Goal: Task Accomplishment & Management: Complete application form

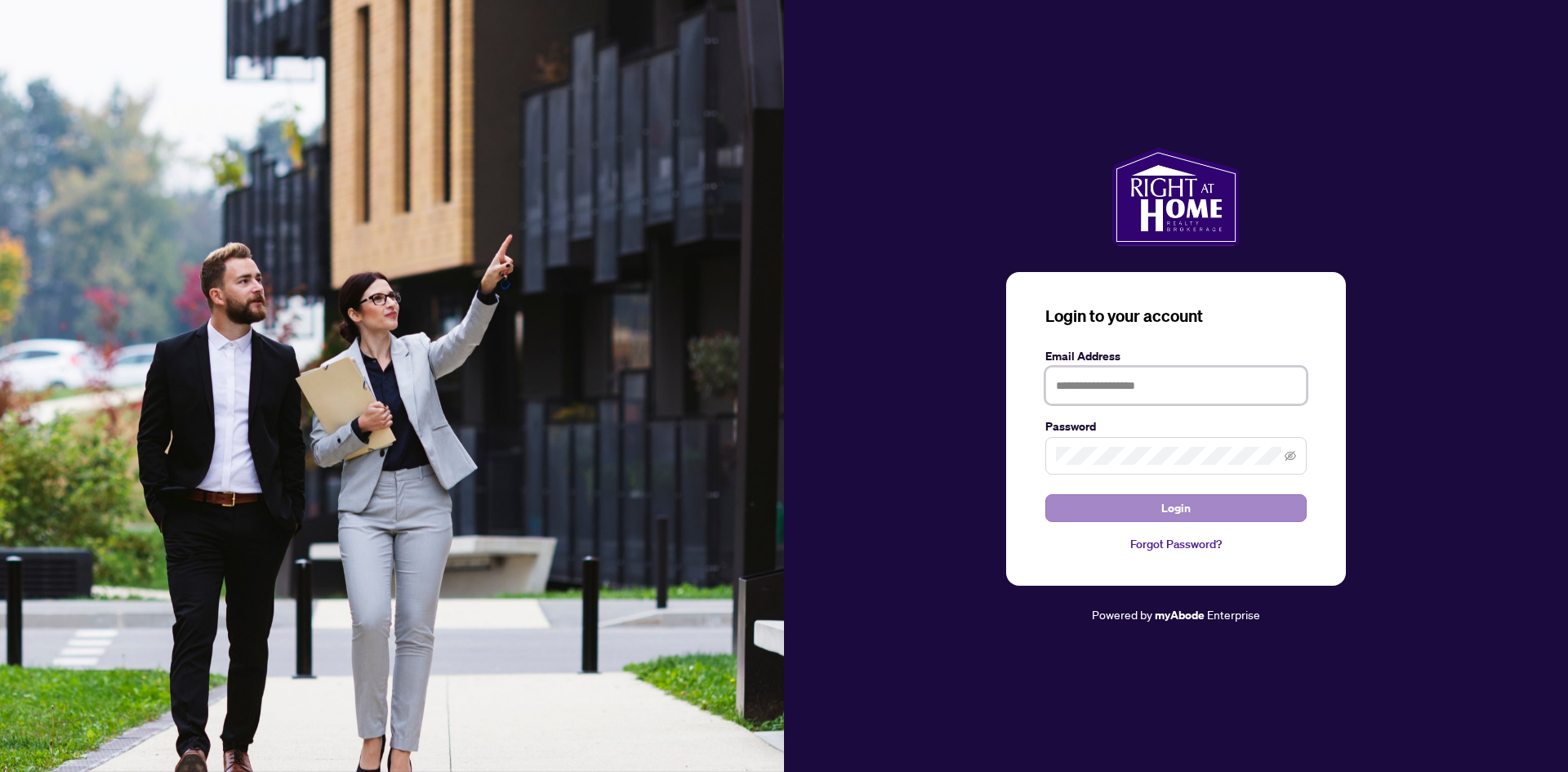
type input "**********"
click at [1162, 507] on span "Login" at bounding box center [1176, 508] width 30 height 26
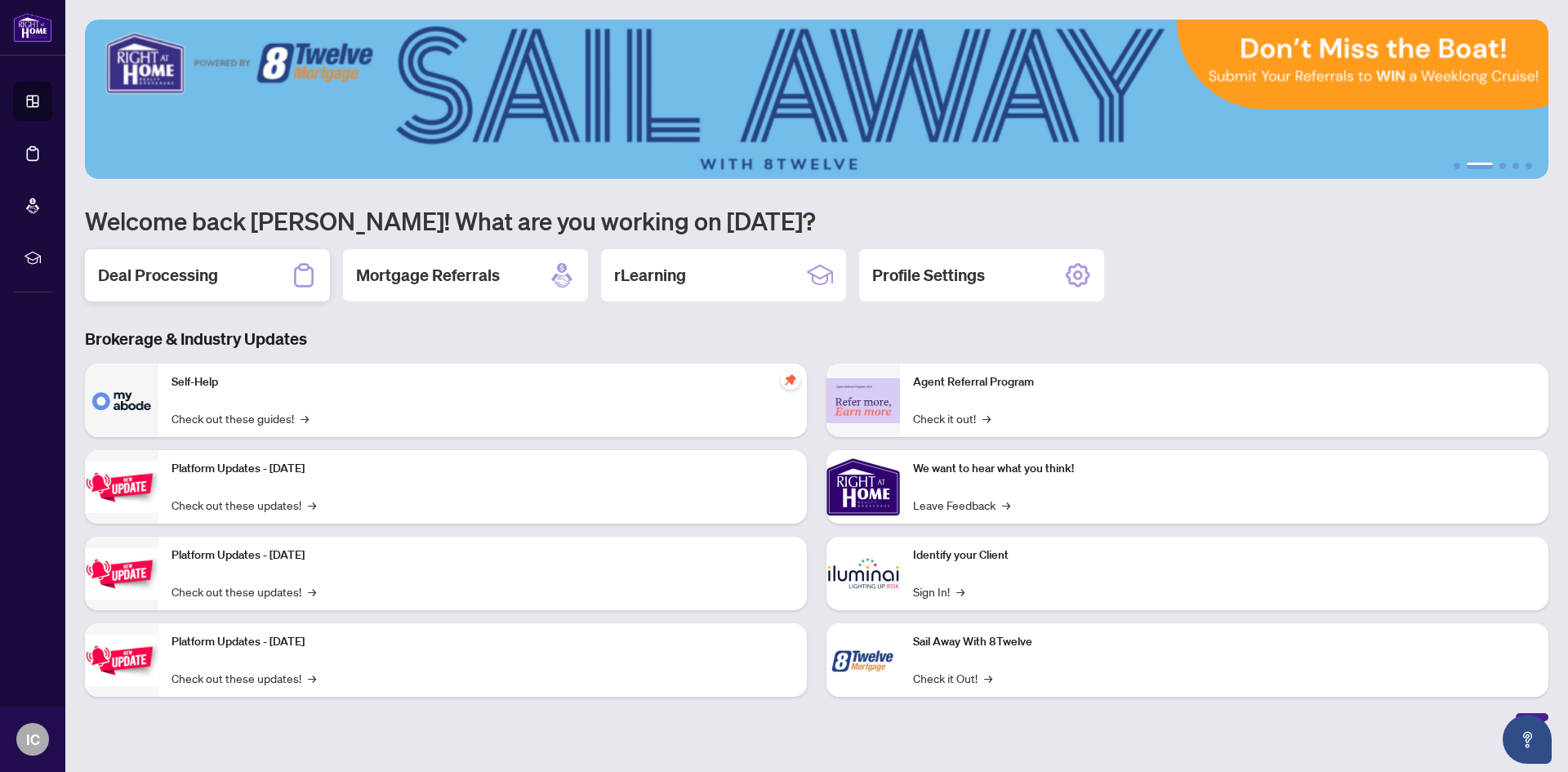
click at [179, 271] on h2 "Deal Processing" at bounding box center [158, 275] width 120 height 23
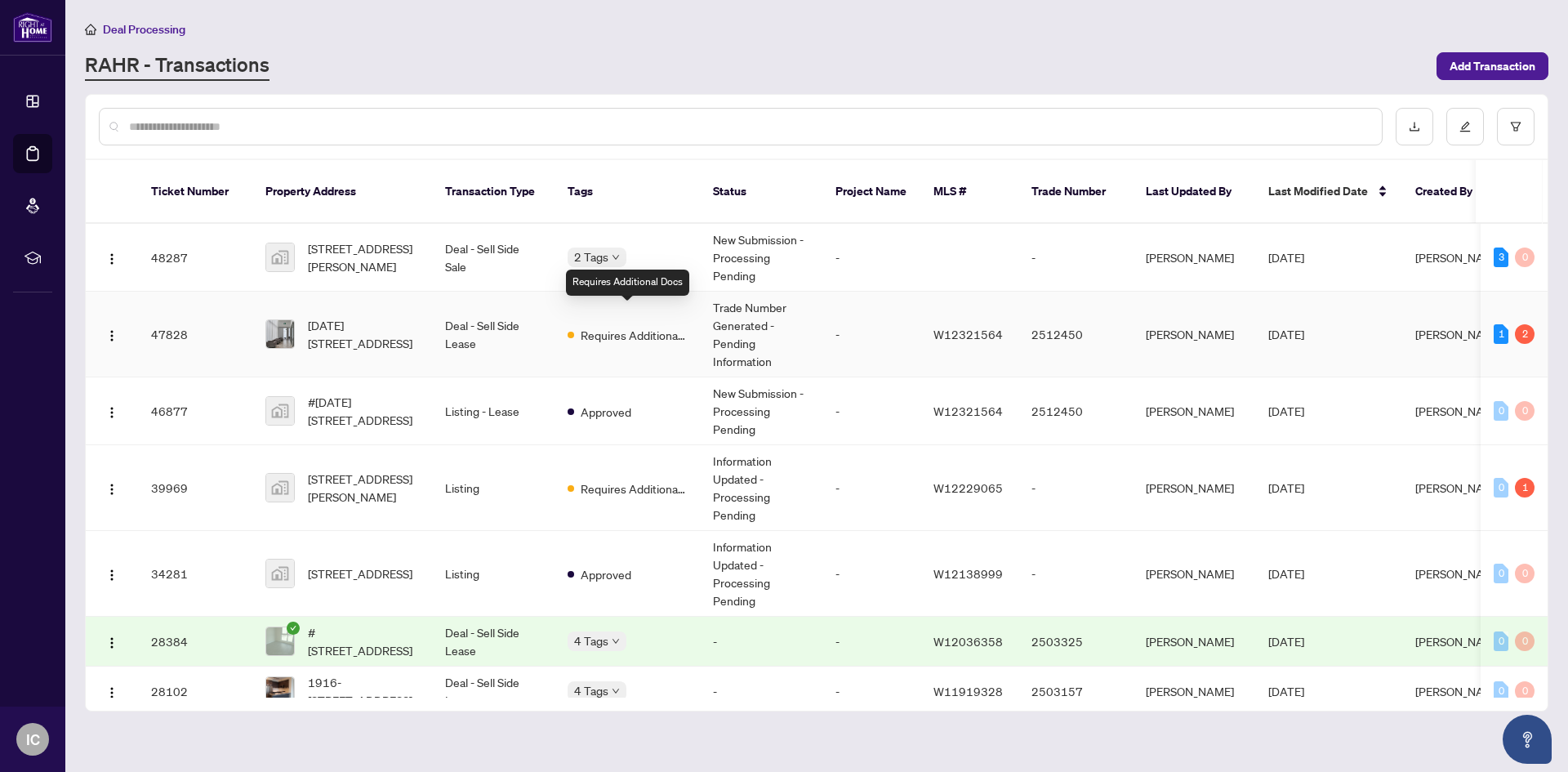
click at [632, 326] on span "Requires Additional Docs" at bounding box center [633, 335] width 106 height 18
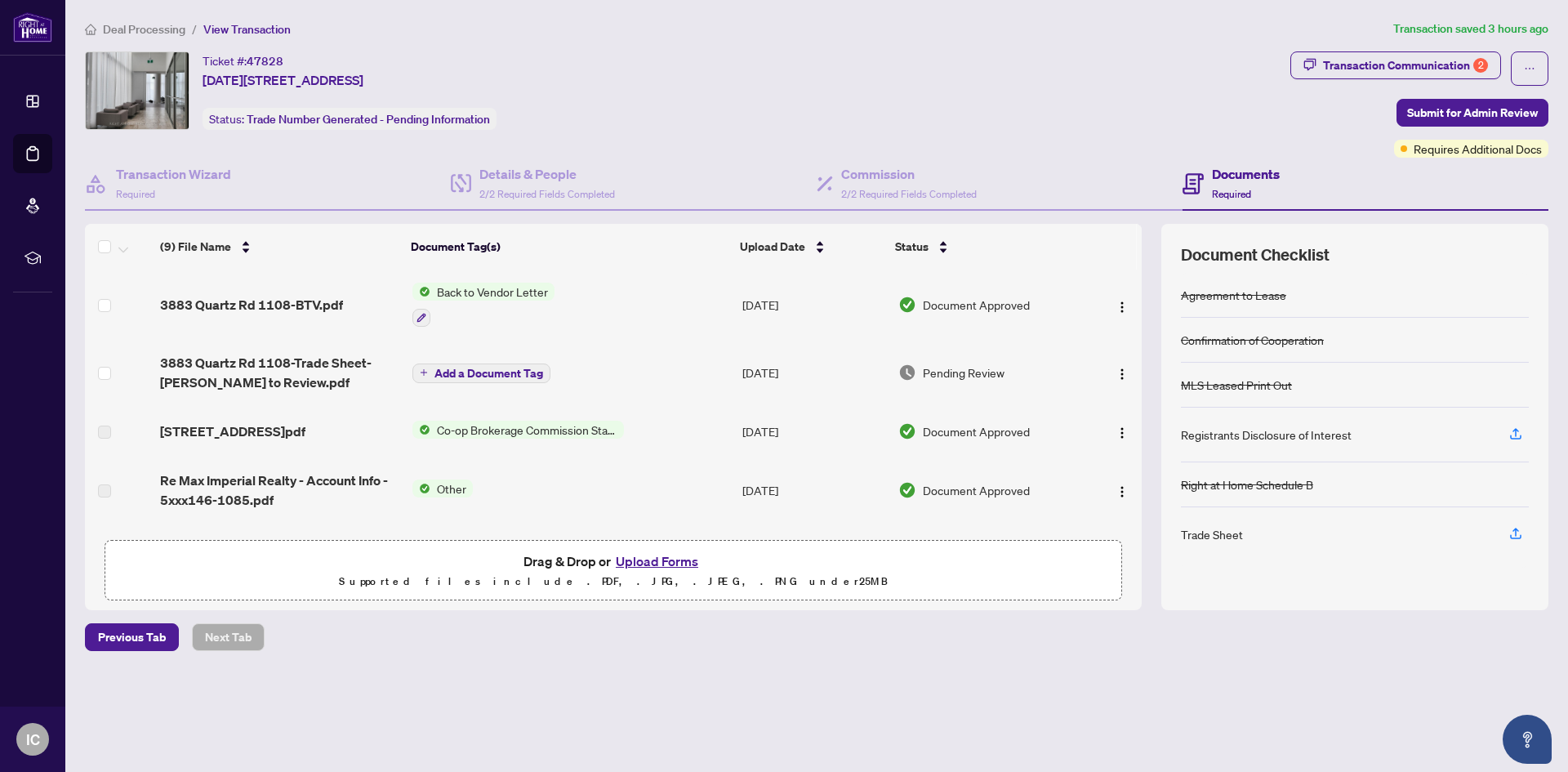
click at [460, 372] on span "Add a Document Tag" at bounding box center [489, 372] width 109 height 11
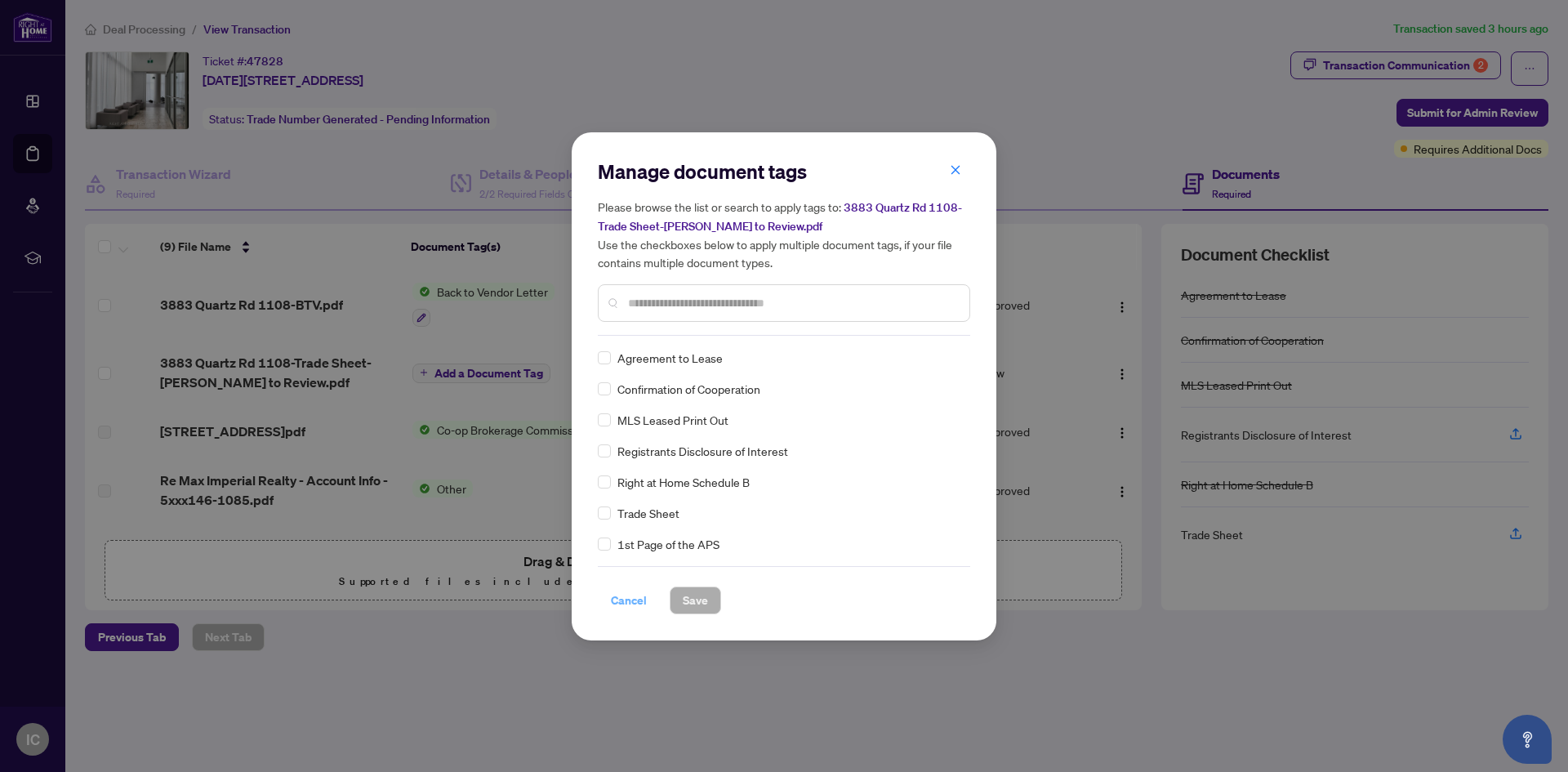
click at [622, 603] on span "Cancel" at bounding box center [628, 600] width 36 height 26
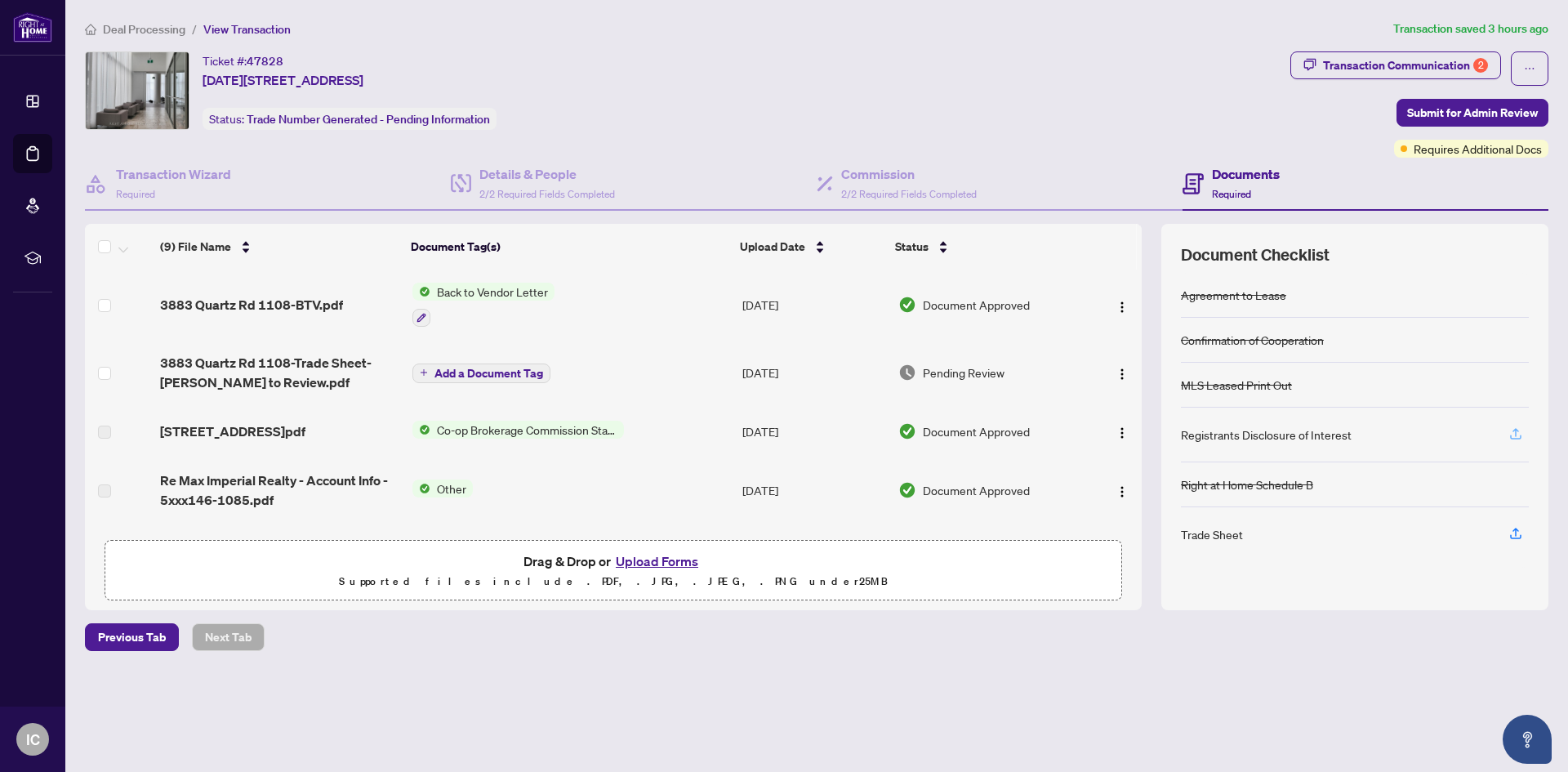
click at [1517, 434] on icon "button" at bounding box center [1515, 434] width 15 height 15
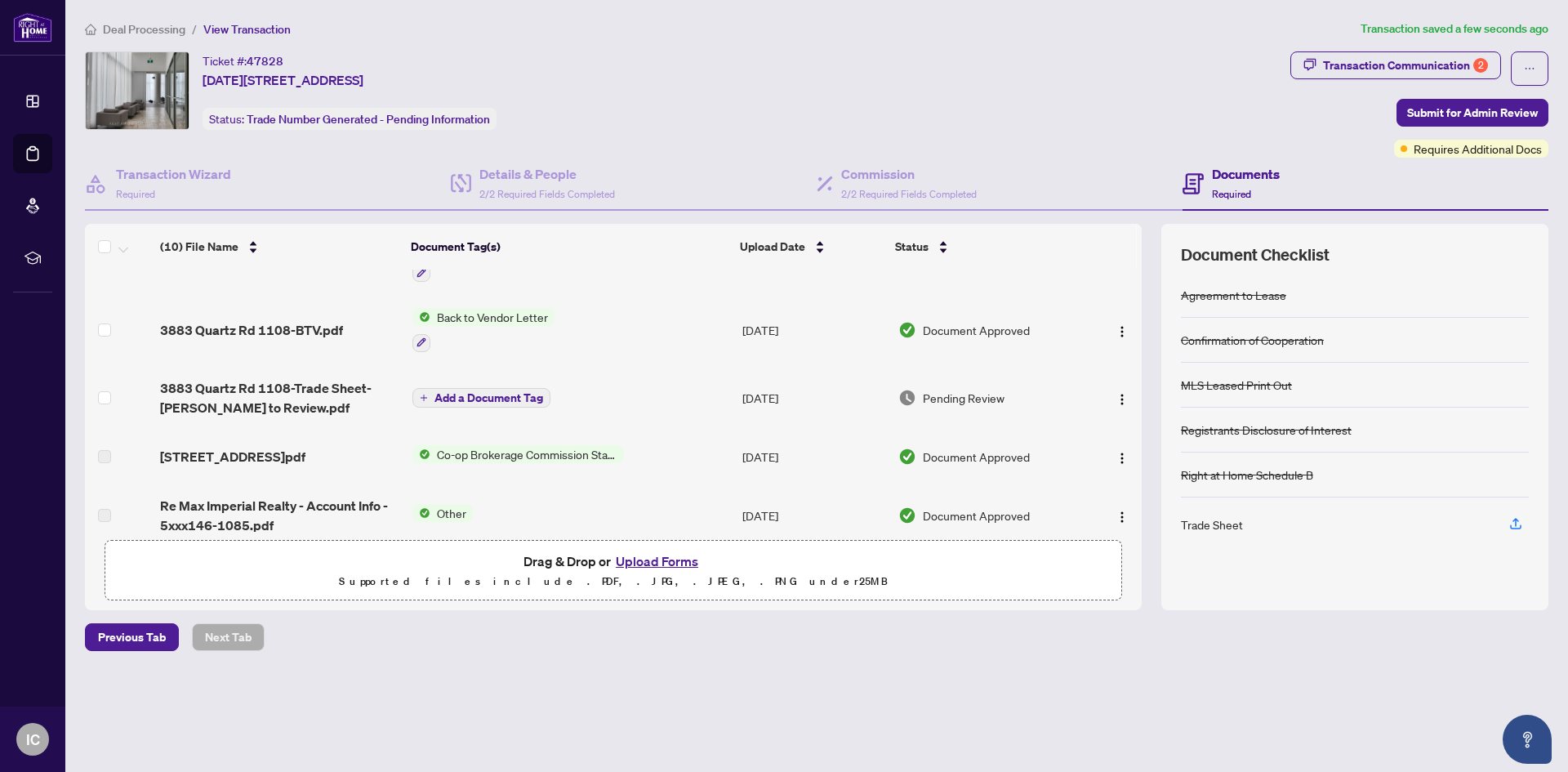
scroll to position [81, 0]
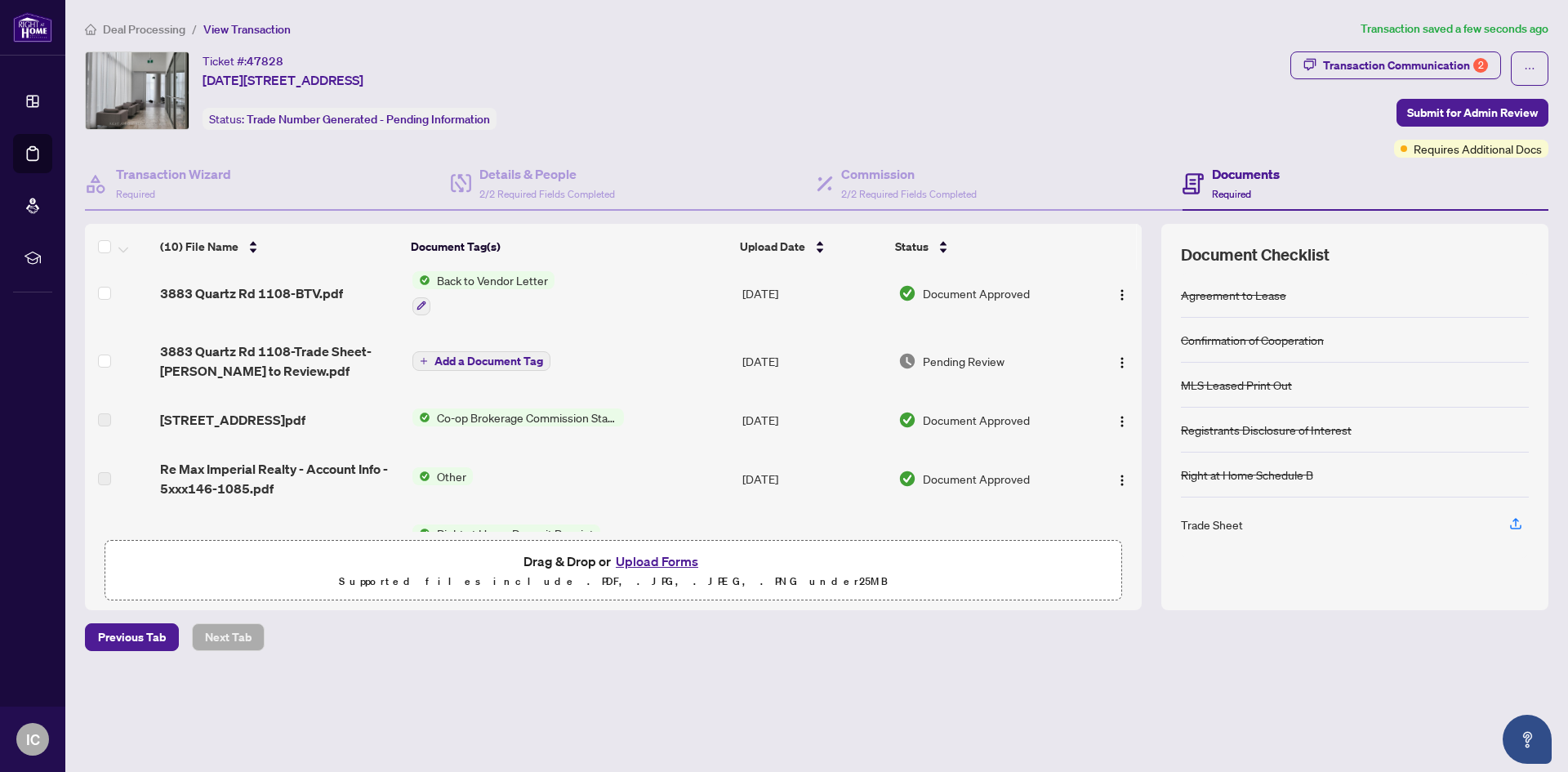
click at [488, 356] on span "Add a Document Tag" at bounding box center [489, 361] width 109 height 11
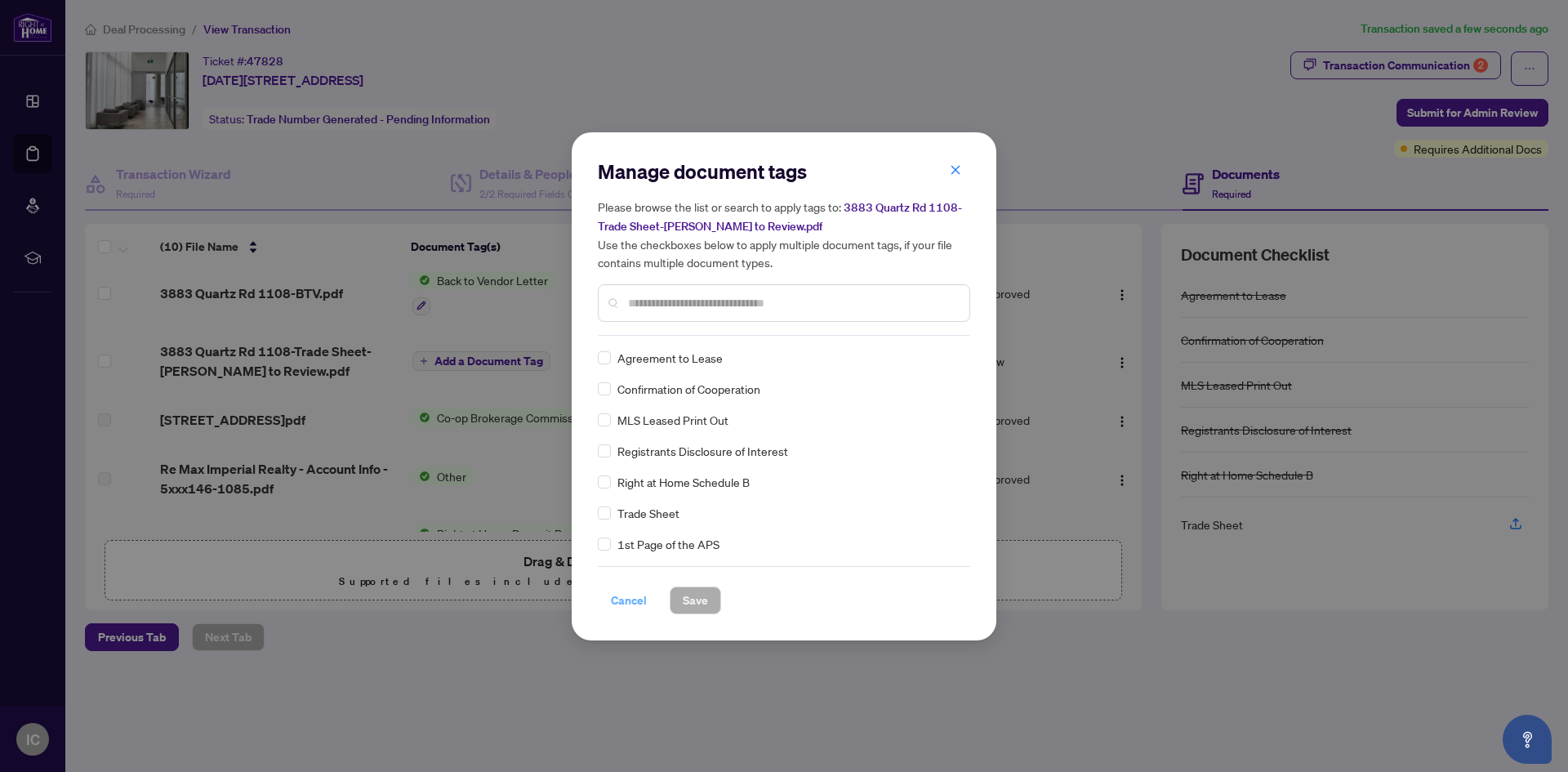
click at [621, 606] on span "Cancel" at bounding box center [628, 600] width 36 height 26
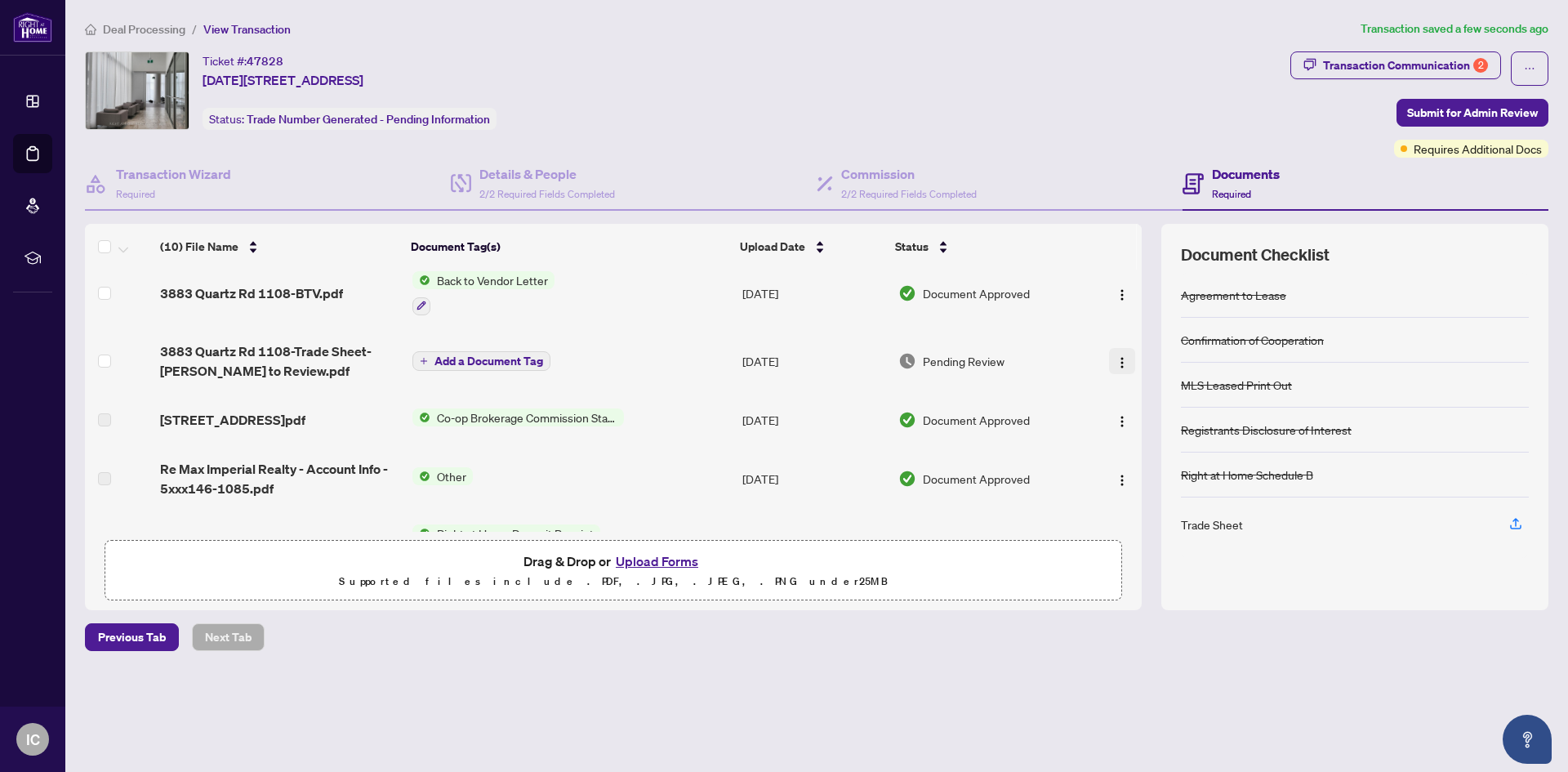
click at [1116, 362] on img "button" at bounding box center [1121, 362] width 13 height 13
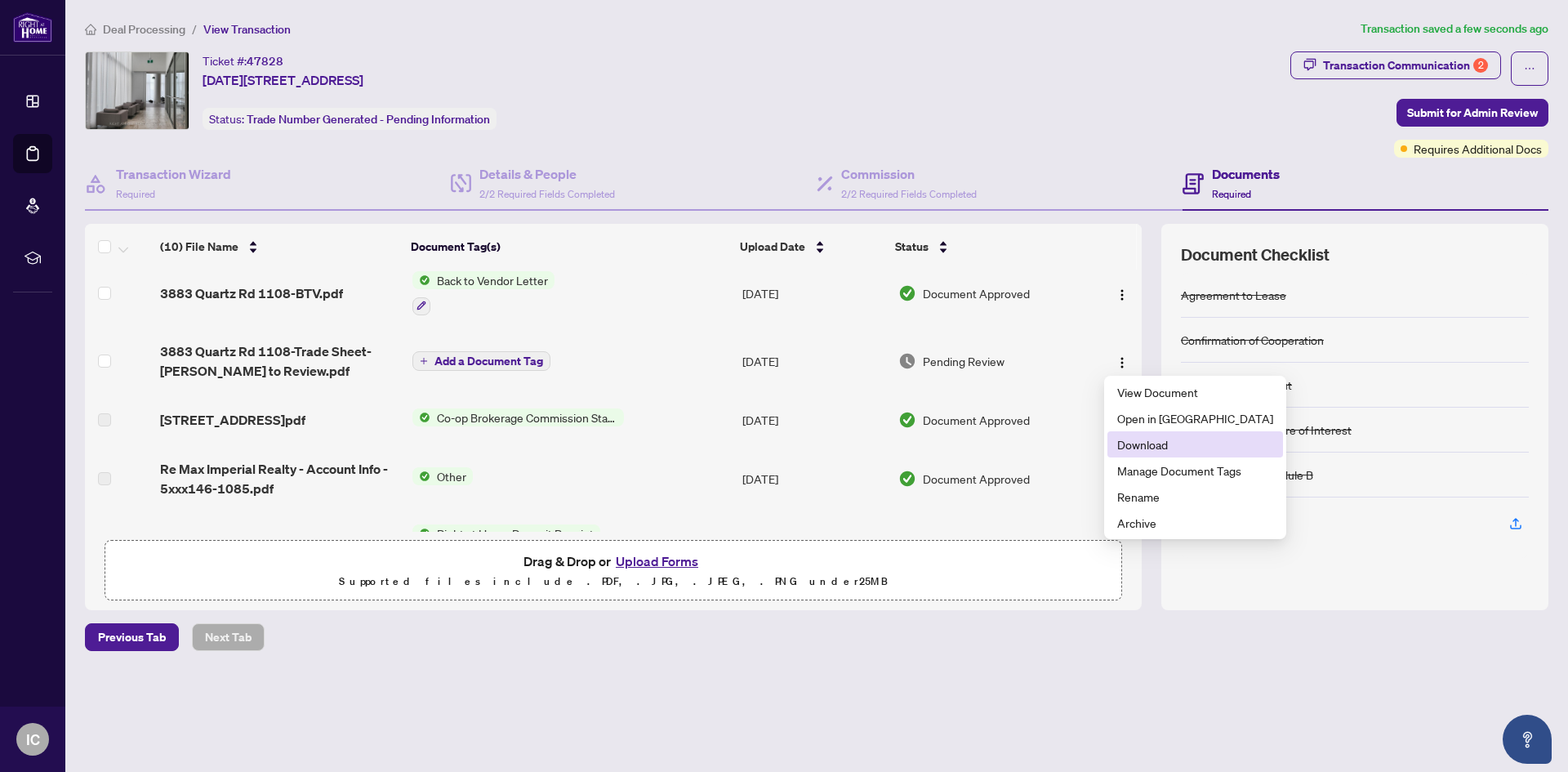
click at [1125, 455] on li "Download" at bounding box center [1195, 444] width 175 height 26
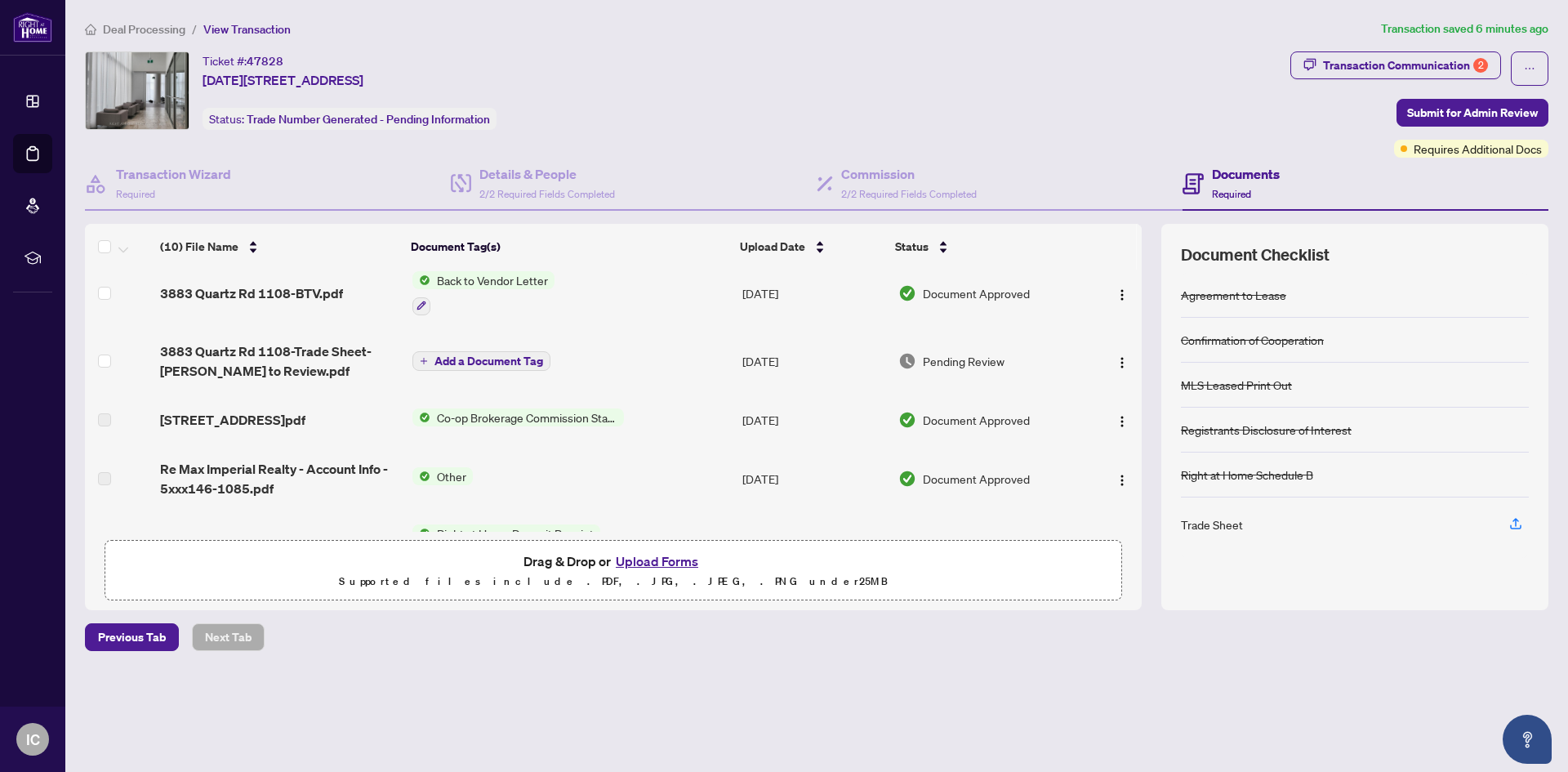
click at [506, 360] on span "Add a Document Tag" at bounding box center [489, 361] width 109 height 11
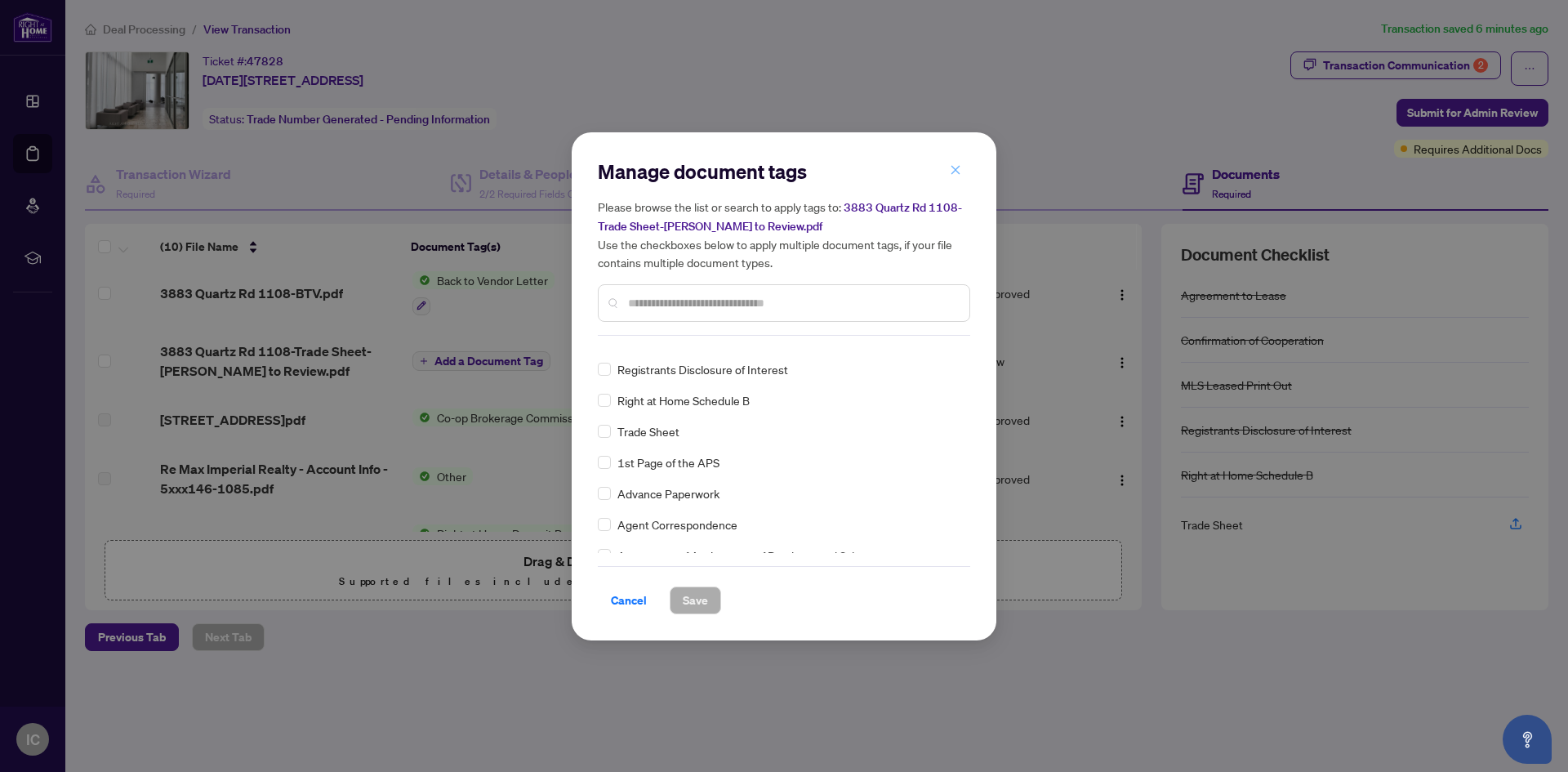
click at [948, 166] on button "button" at bounding box center [955, 171] width 32 height 28
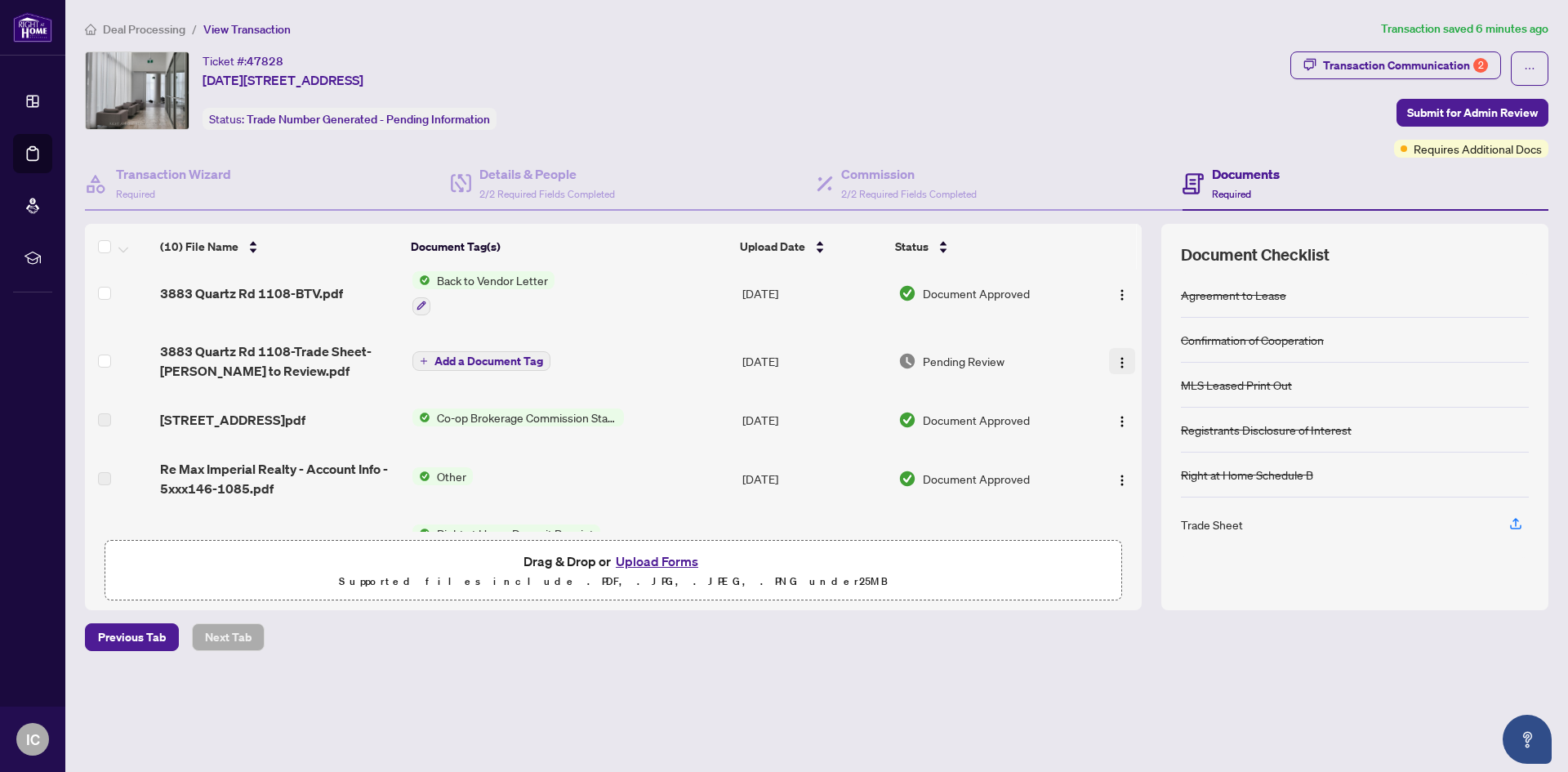
click at [1117, 361] on img "button" at bounding box center [1121, 362] width 13 height 13
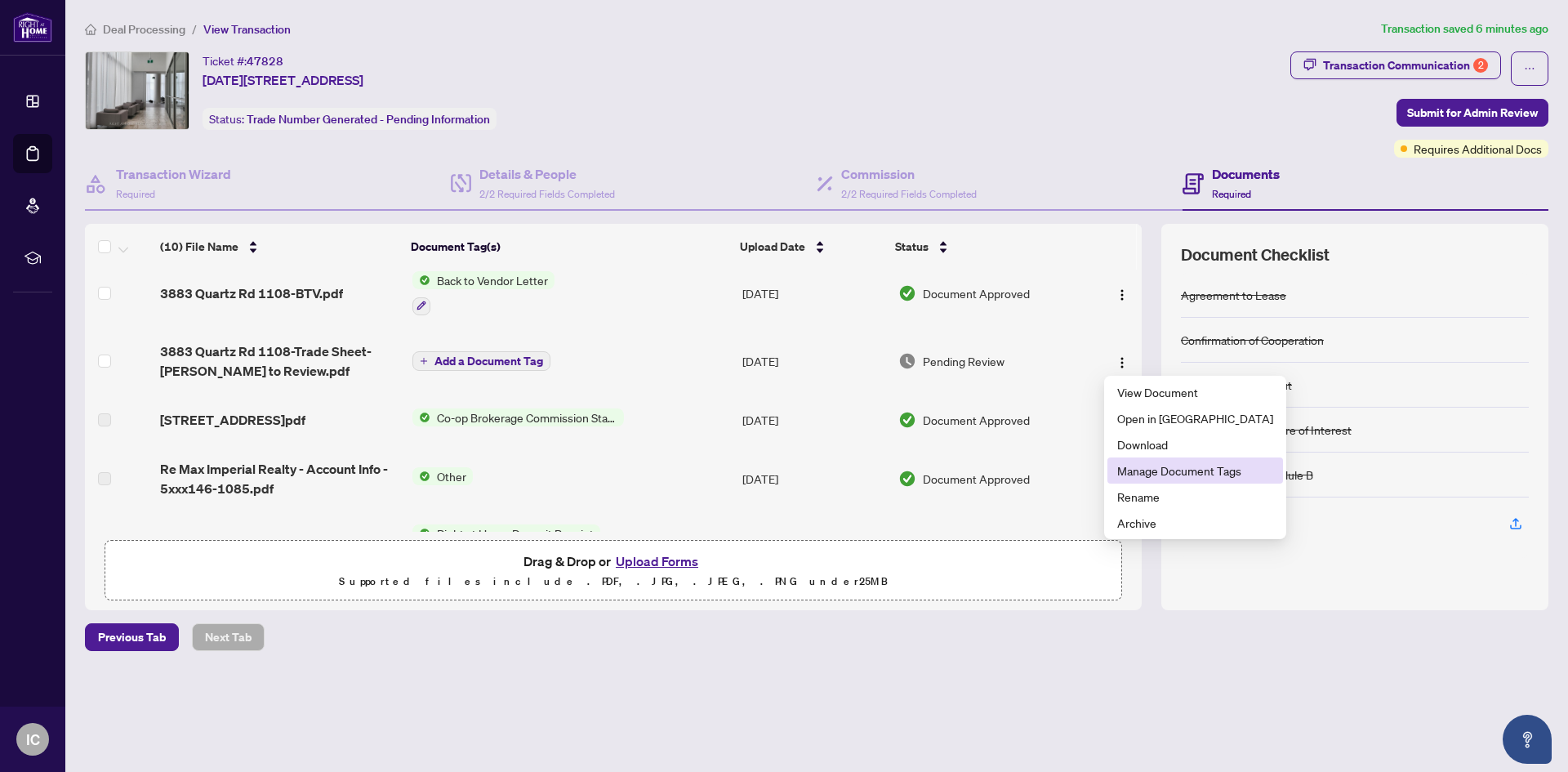
click at [1187, 478] on span "Manage Document Tags" at bounding box center [1195, 471] width 156 height 18
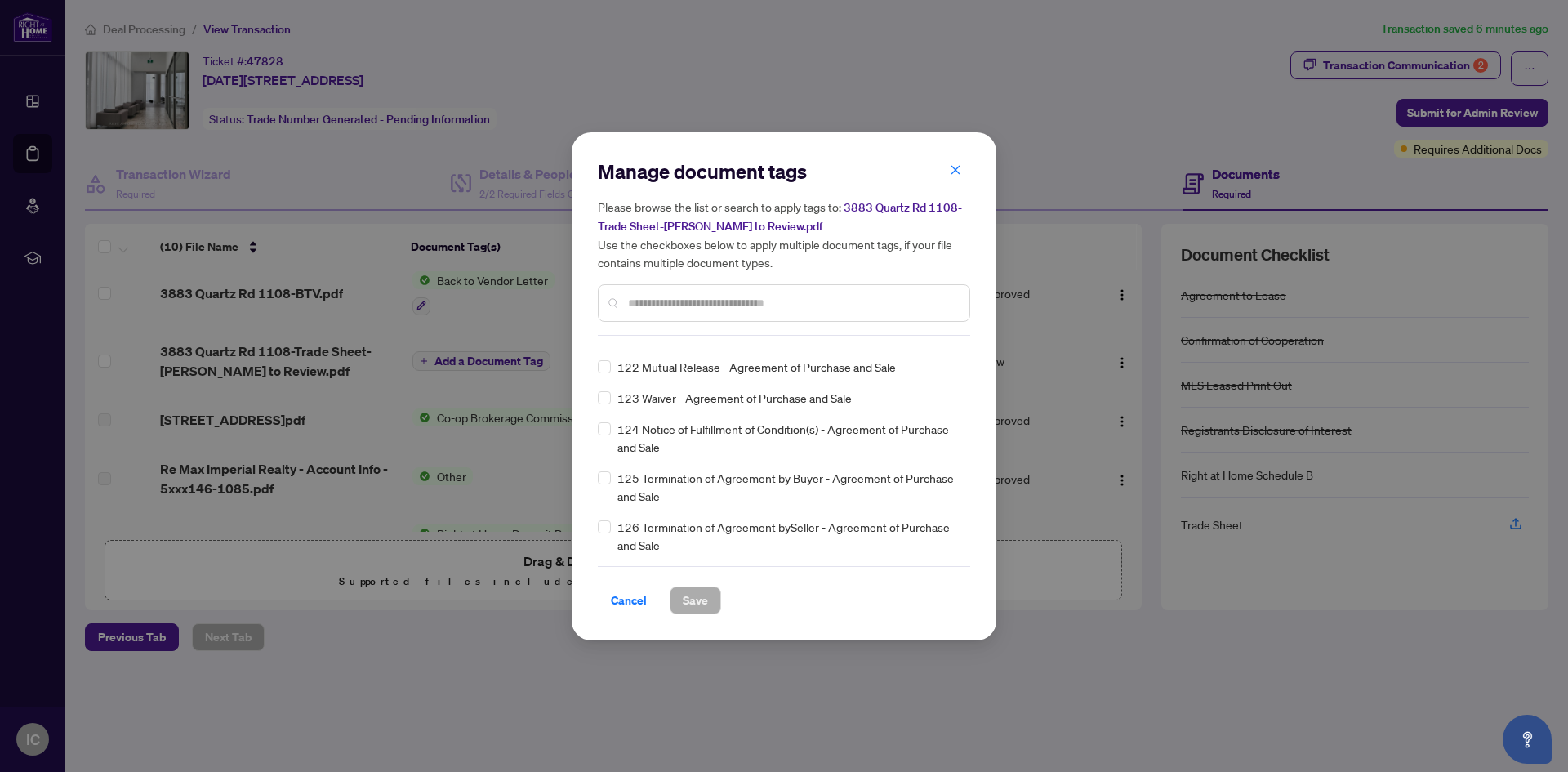
scroll to position [4574, 0]
click at [954, 171] on icon "close" at bounding box center [955, 169] width 11 height 11
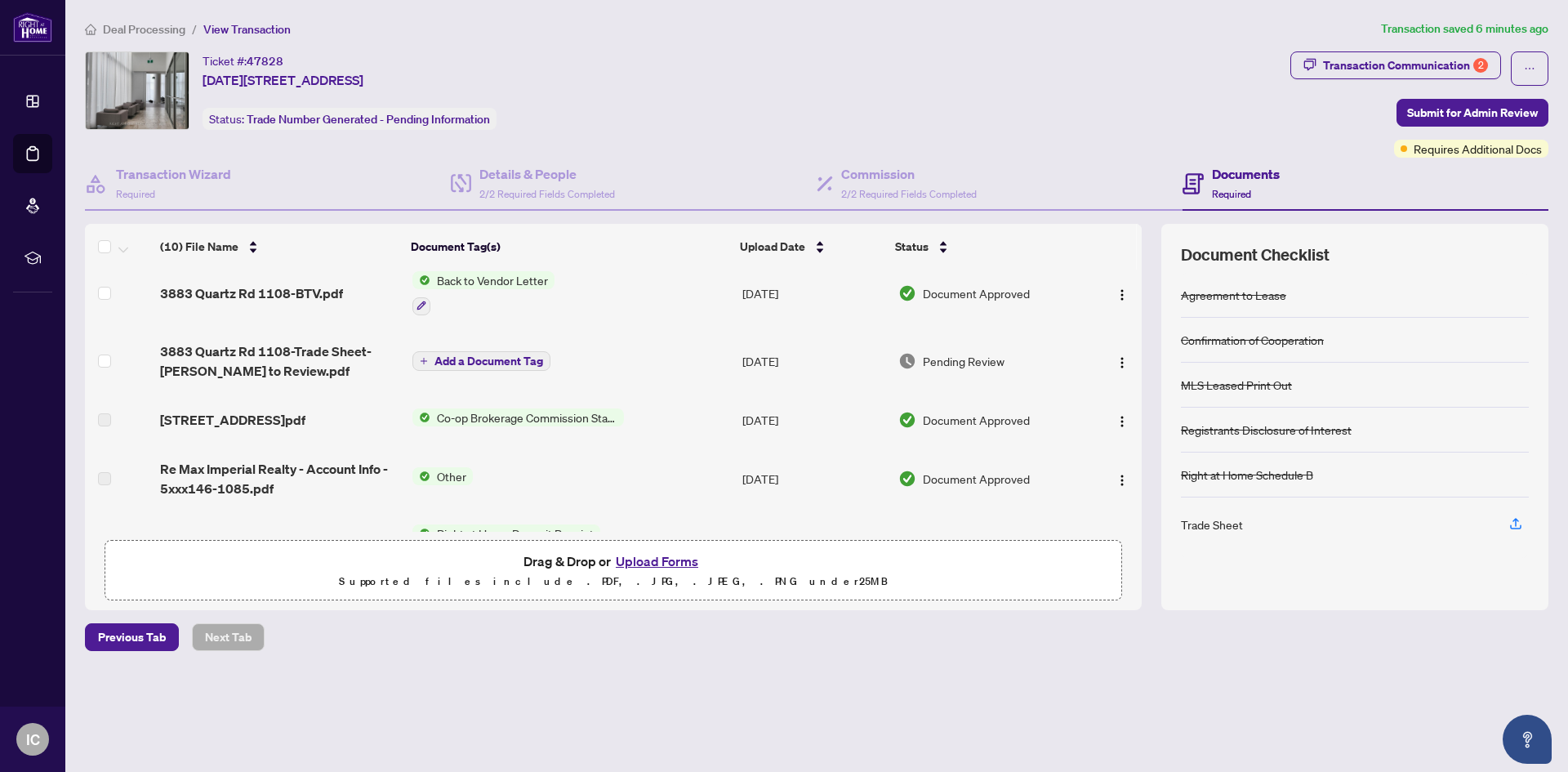
click at [427, 355] on button "Add a Document Tag" at bounding box center [482, 361] width 138 height 19
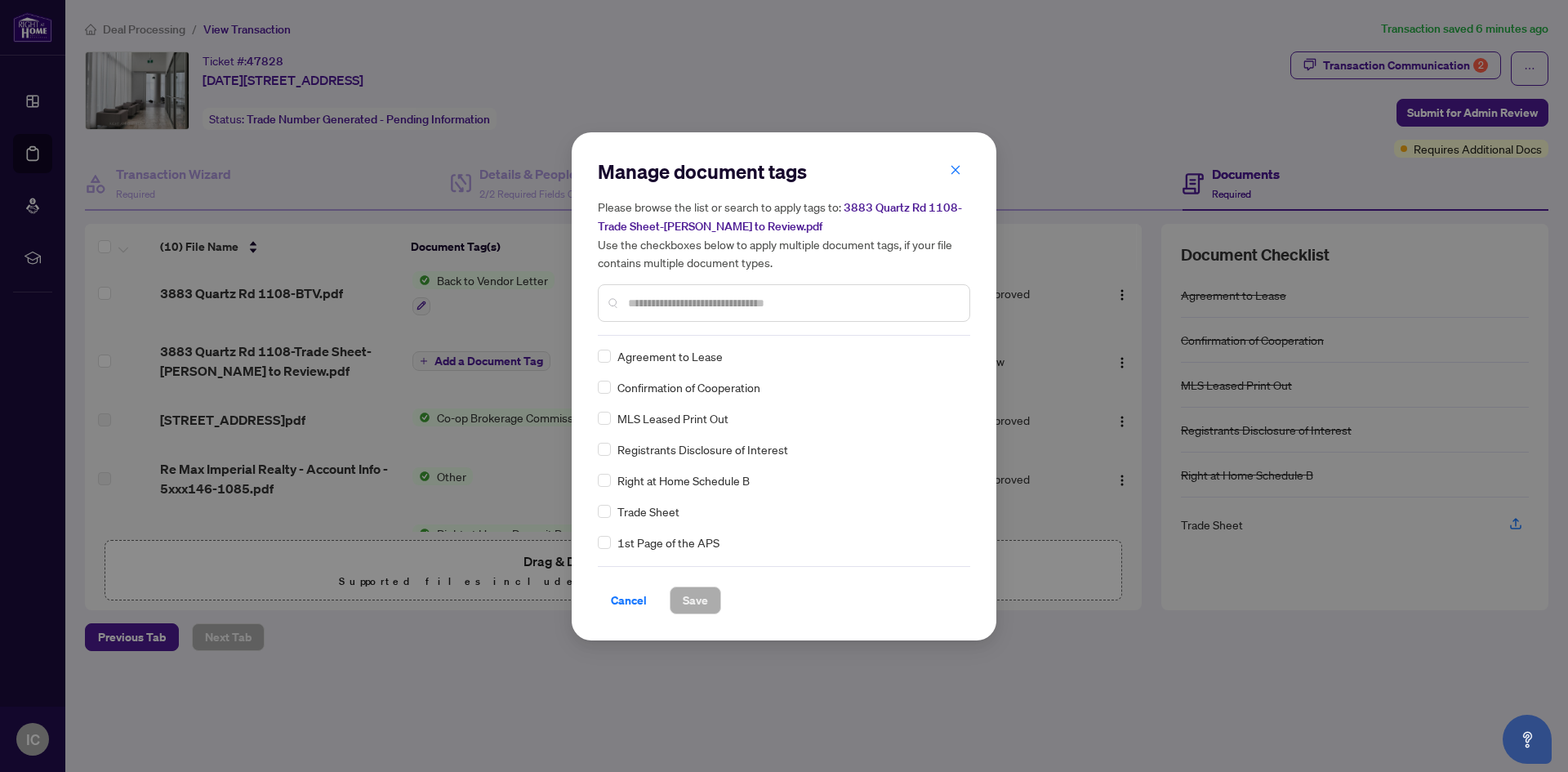
scroll to position [0, 0]
click at [698, 607] on span "Save" at bounding box center [695, 600] width 25 height 26
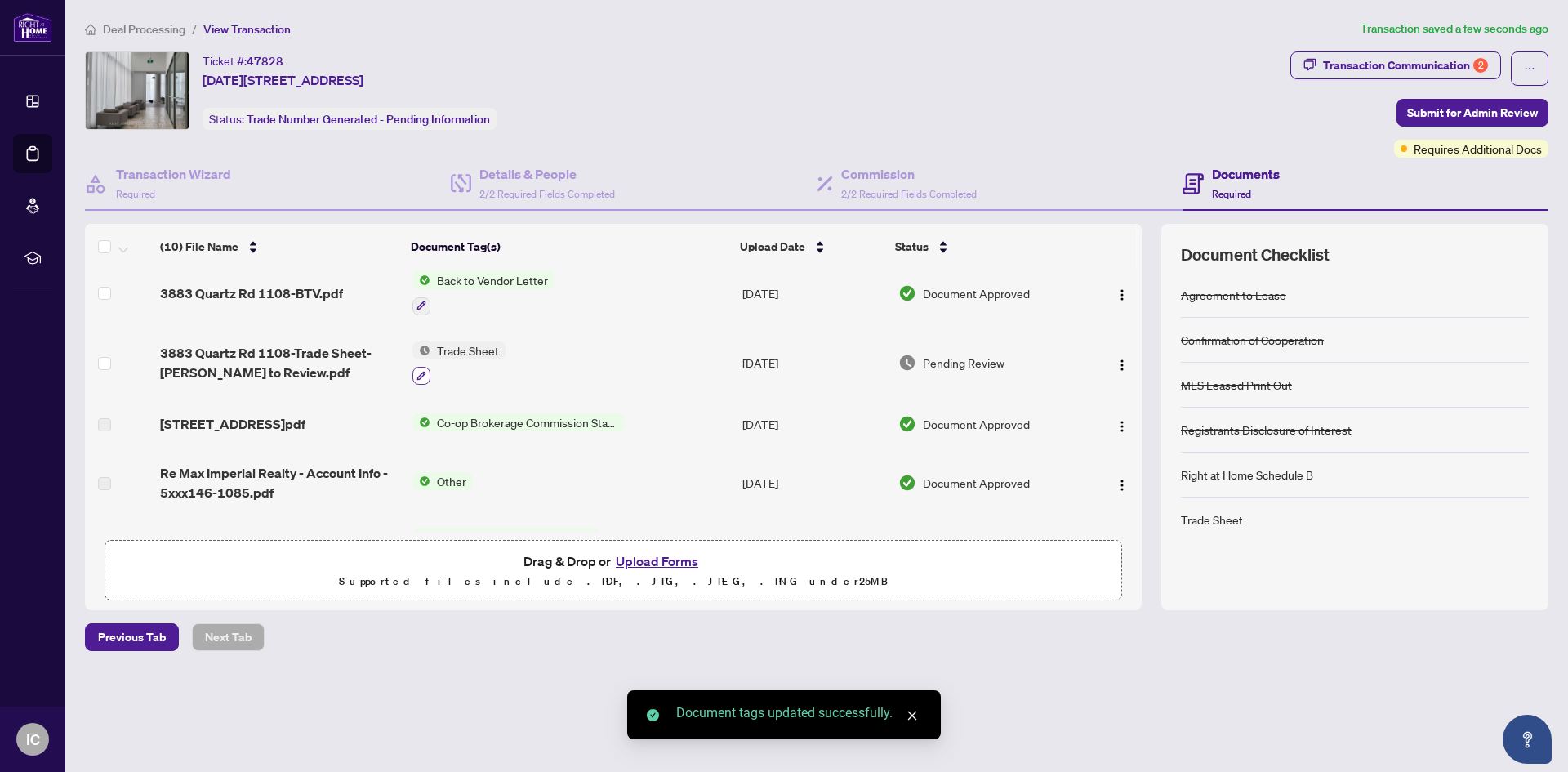
click at [420, 371] on icon "button" at bounding box center [420, 375] width 10 height 10
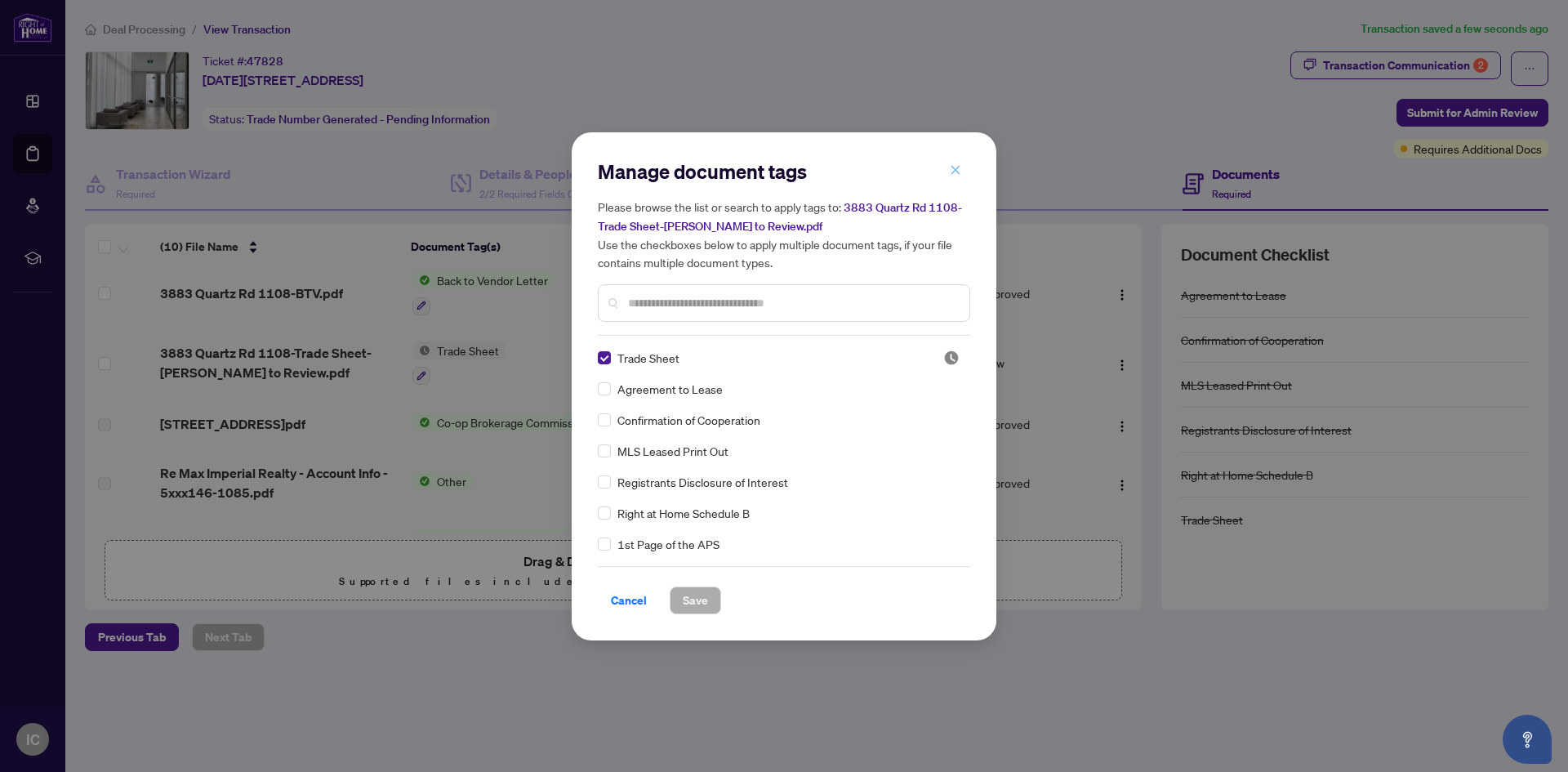
click at [954, 173] on icon "close" at bounding box center [955, 169] width 11 height 11
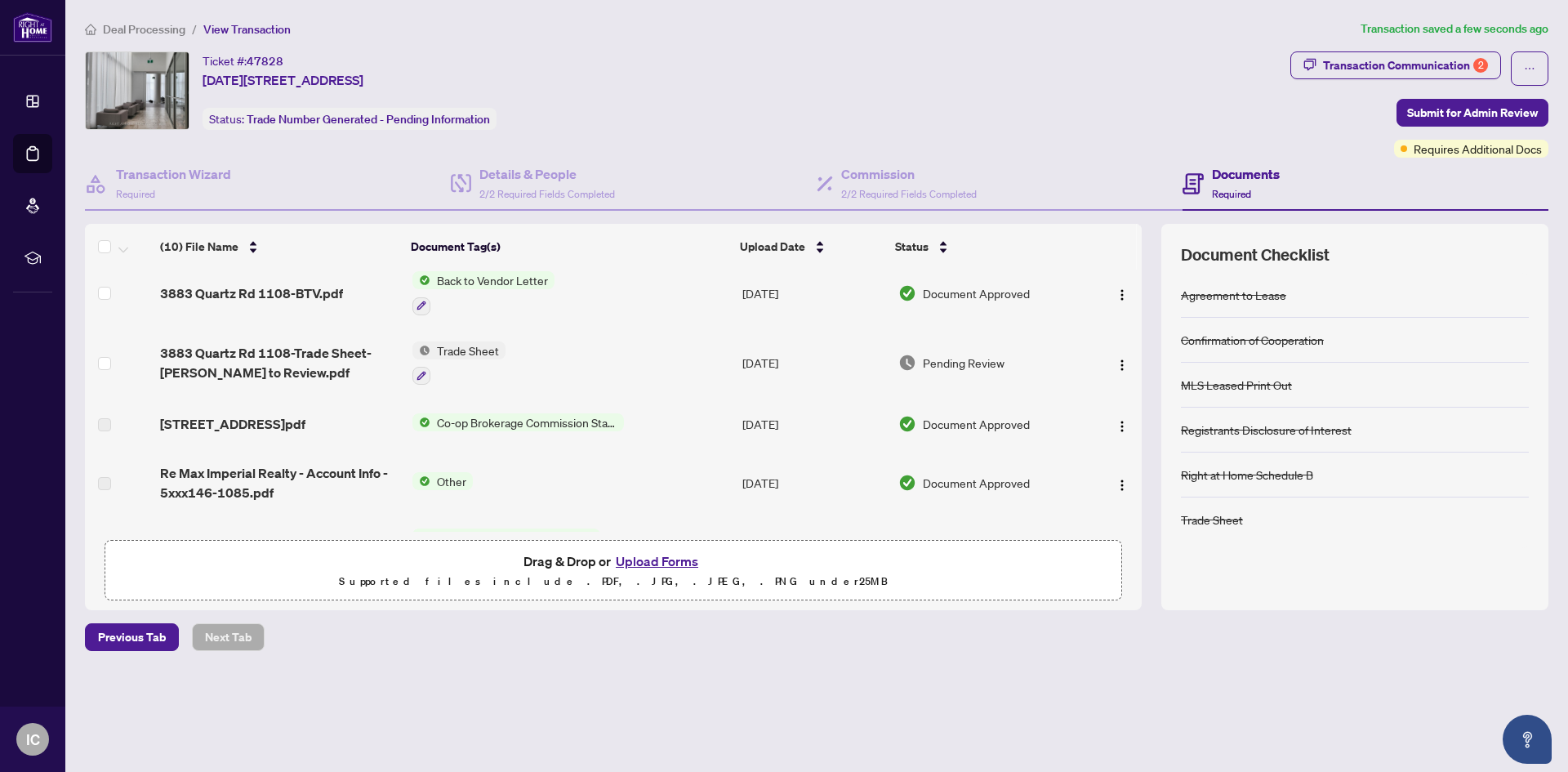
click at [1211, 523] on div "Trade Sheet" at bounding box center [1211, 520] width 62 height 18
click at [1115, 366] on img "button" at bounding box center [1121, 365] width 13 height 13
click at [420, 371] on icon "button" at bounding box center [420, 375] width 10 height 10
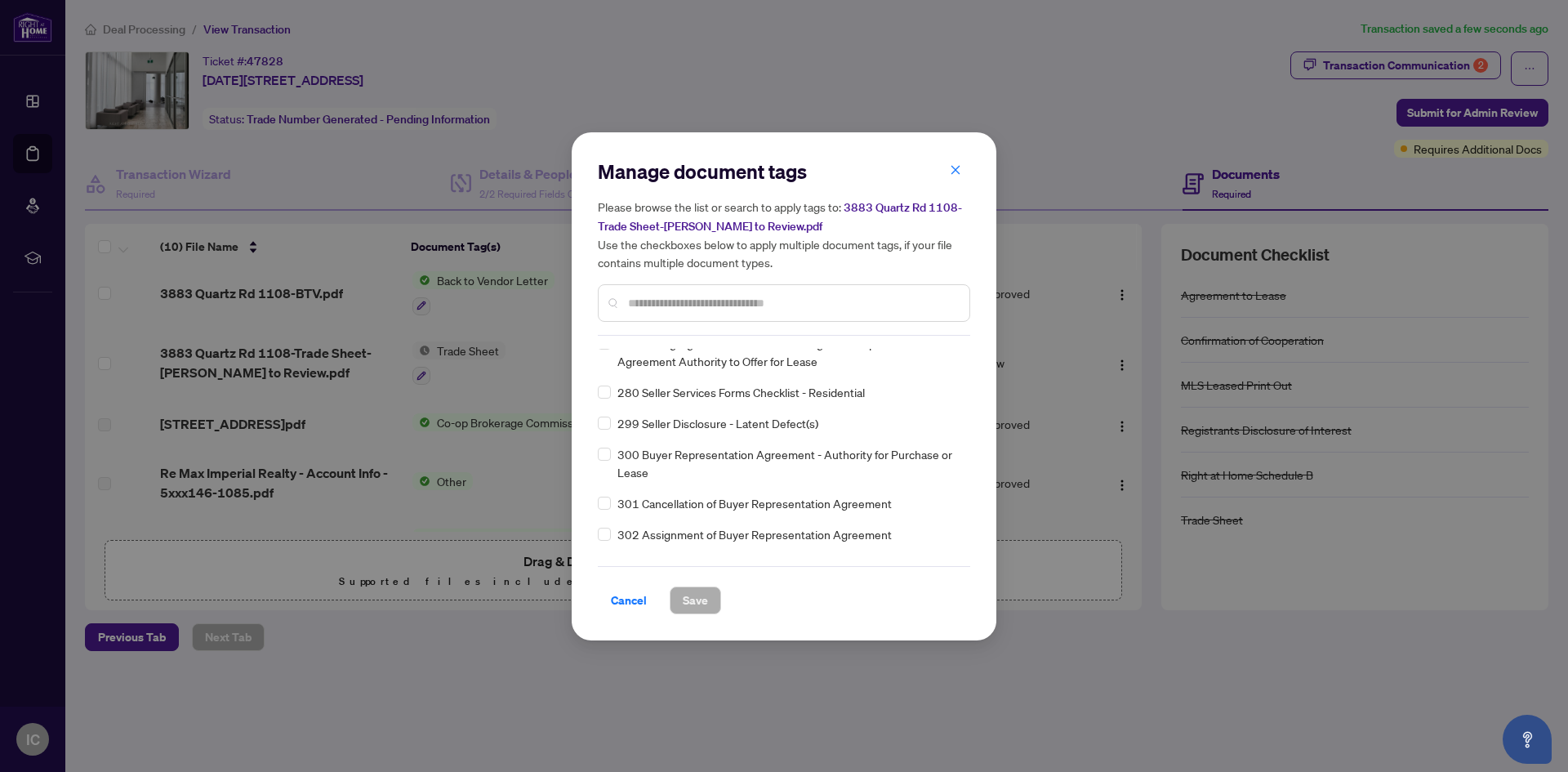
scroll to position [11647, 0]
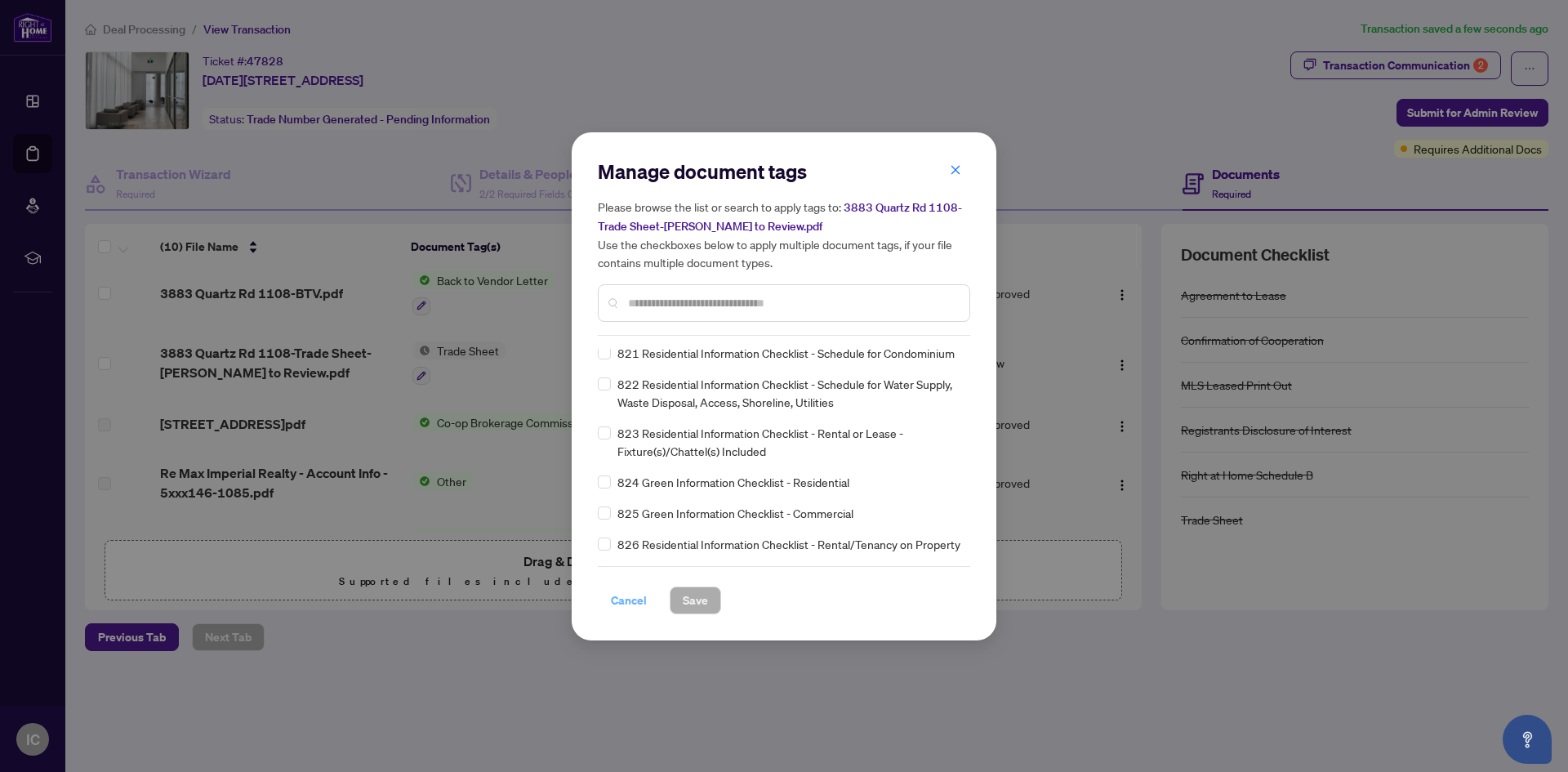
click at [612, 606] on span "Cancel" at bounding box center [628, 600] width 36 height 26
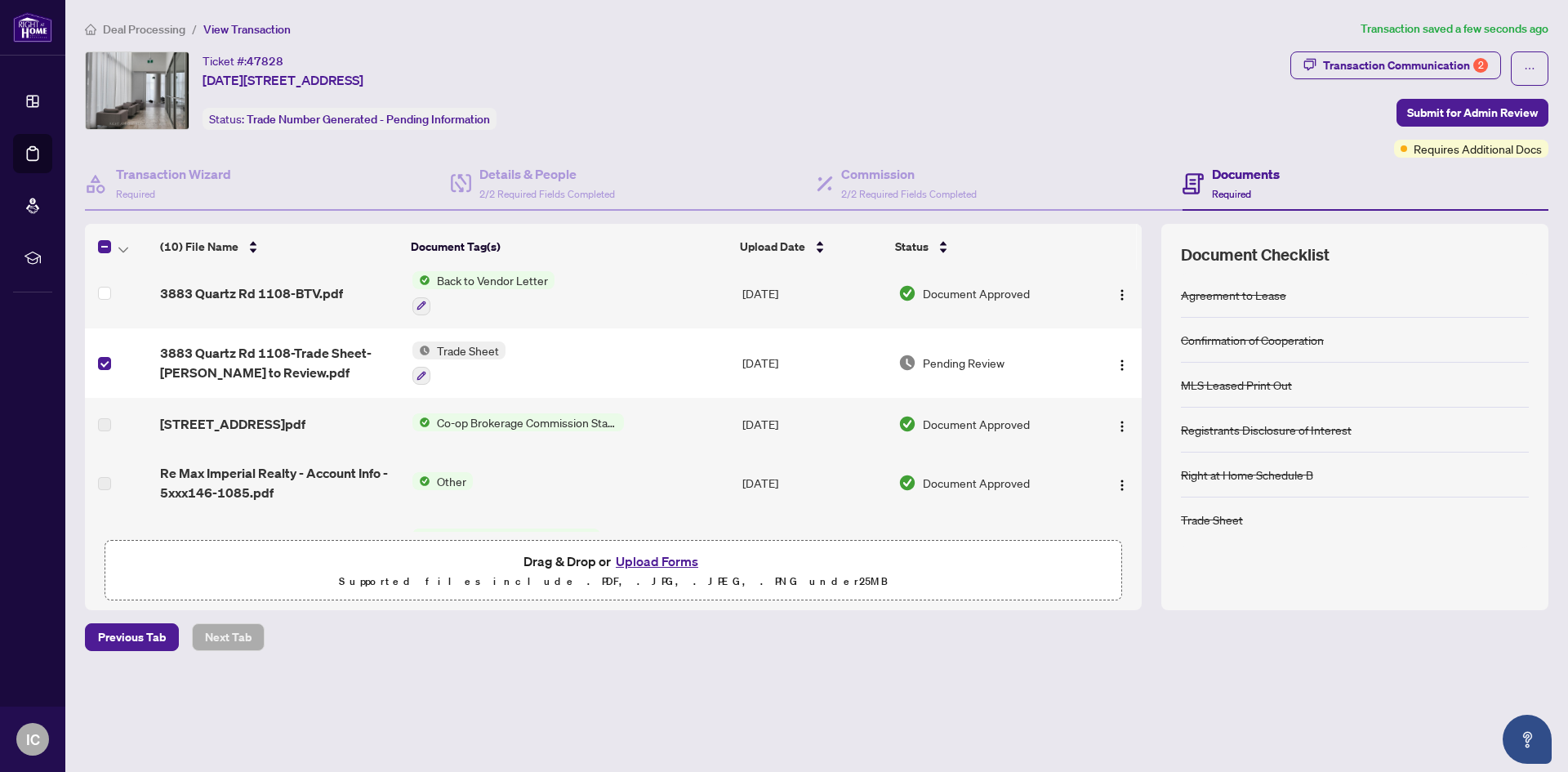
click at [653, 560] on button "Upload Forms" at bounding box center [656, 561] width 92 height 21
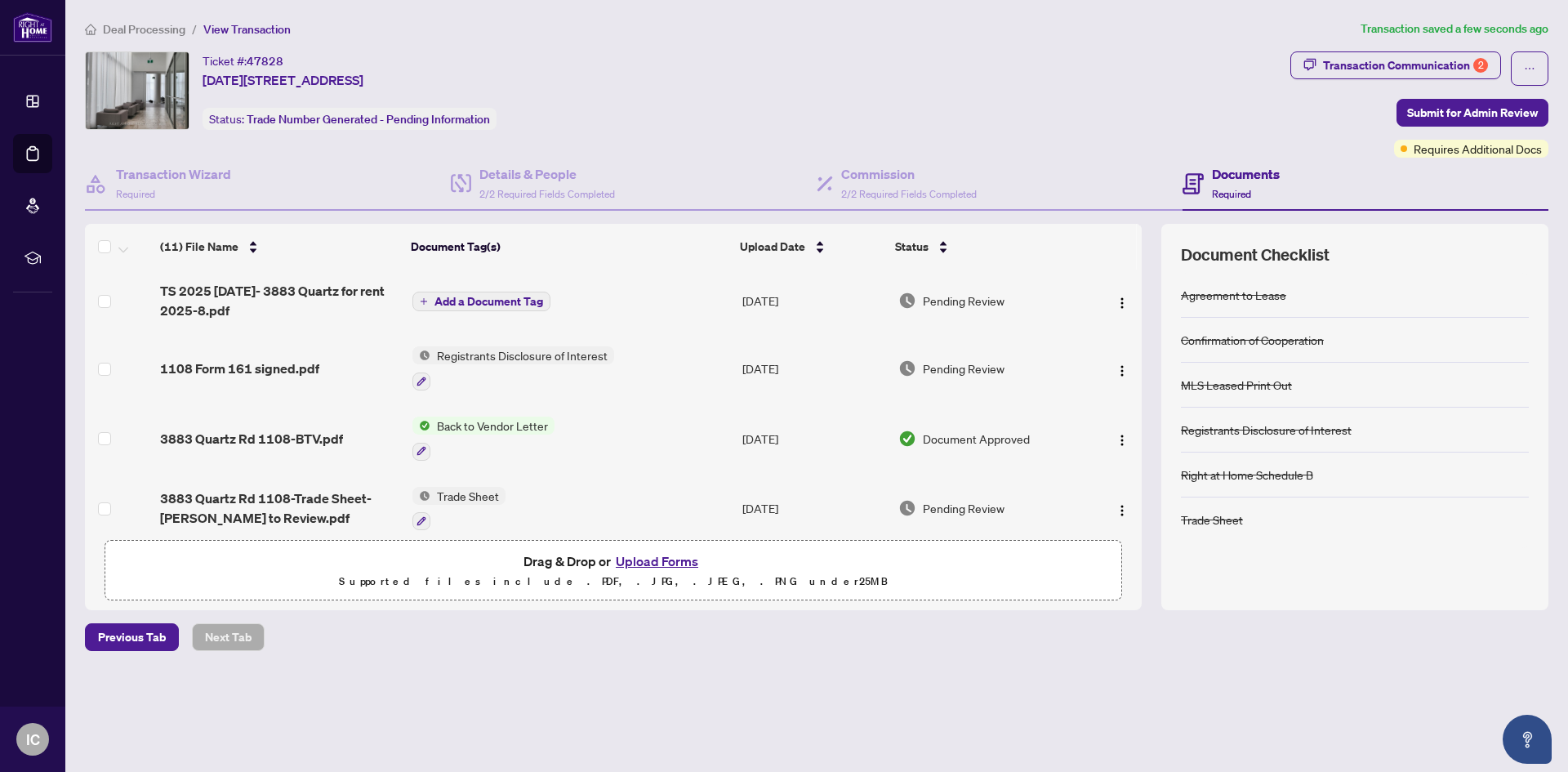
scroll to position [0, 0]
click at [440, 297] on span "Add a Document Tag" at bounding box center [489, 302] width 109 height 11
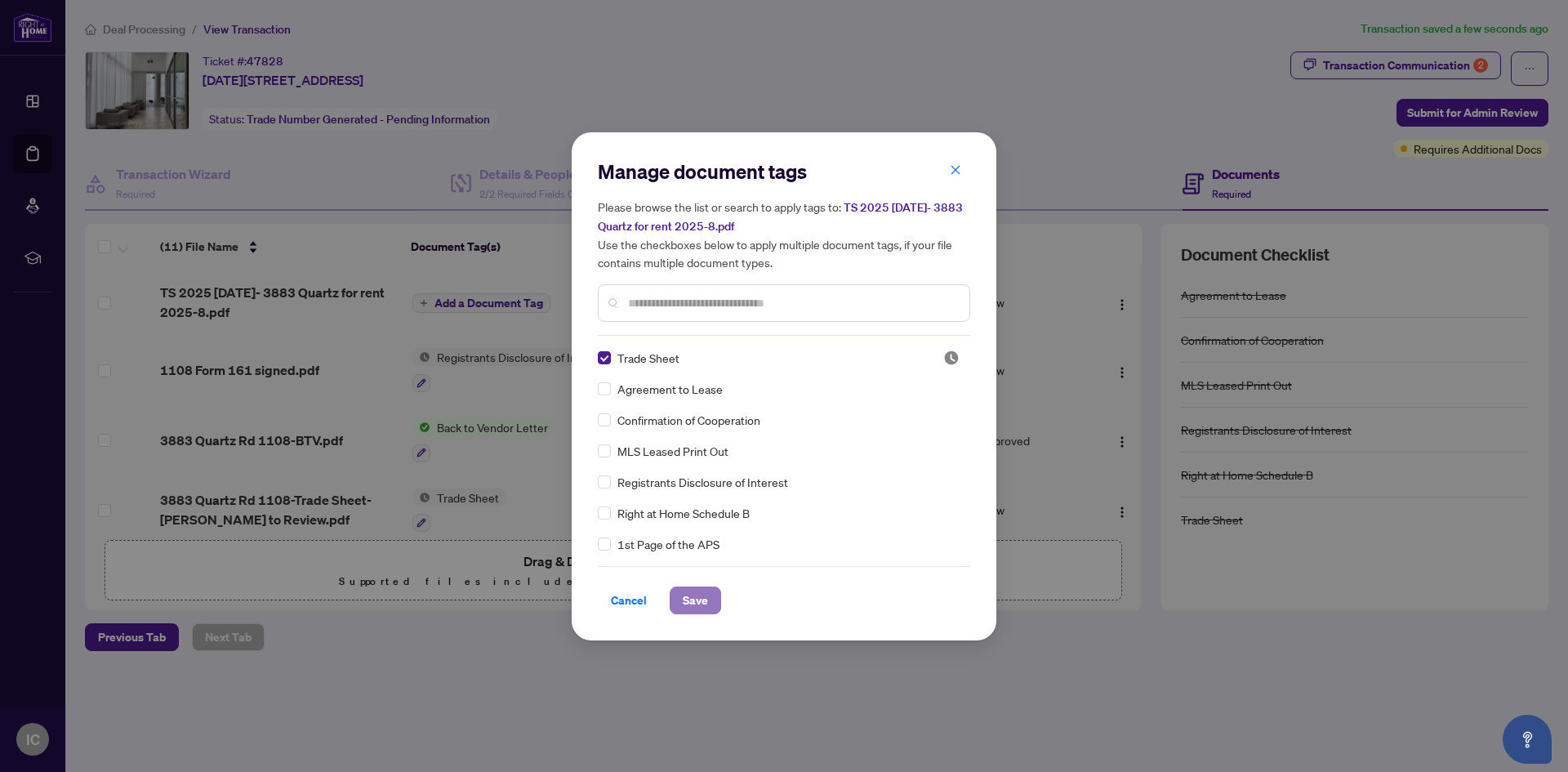
click at [689, 596] on span "Save" at bounding box center [695, 600] width 25 height 26
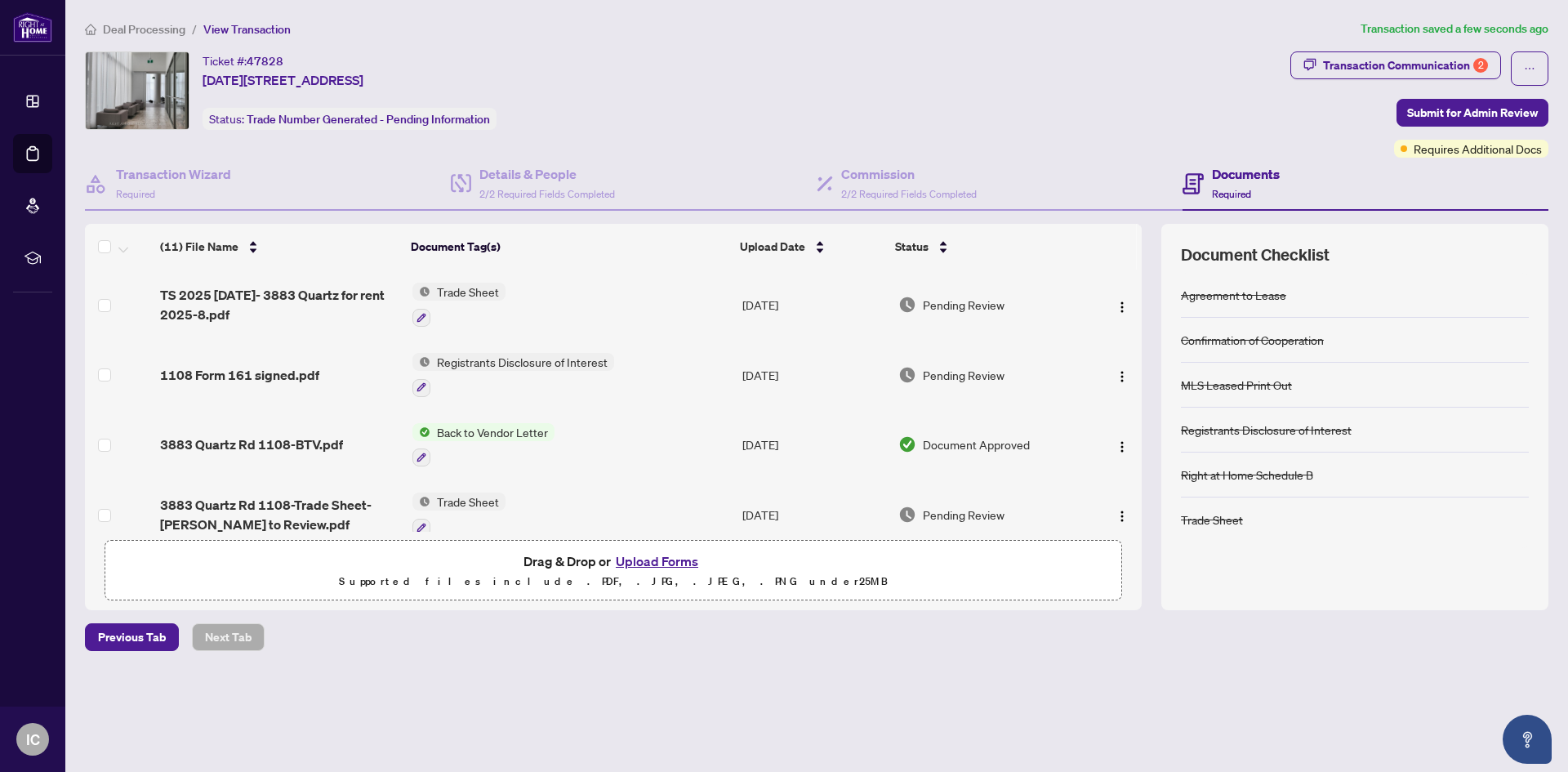
scroll to position [81, 0]
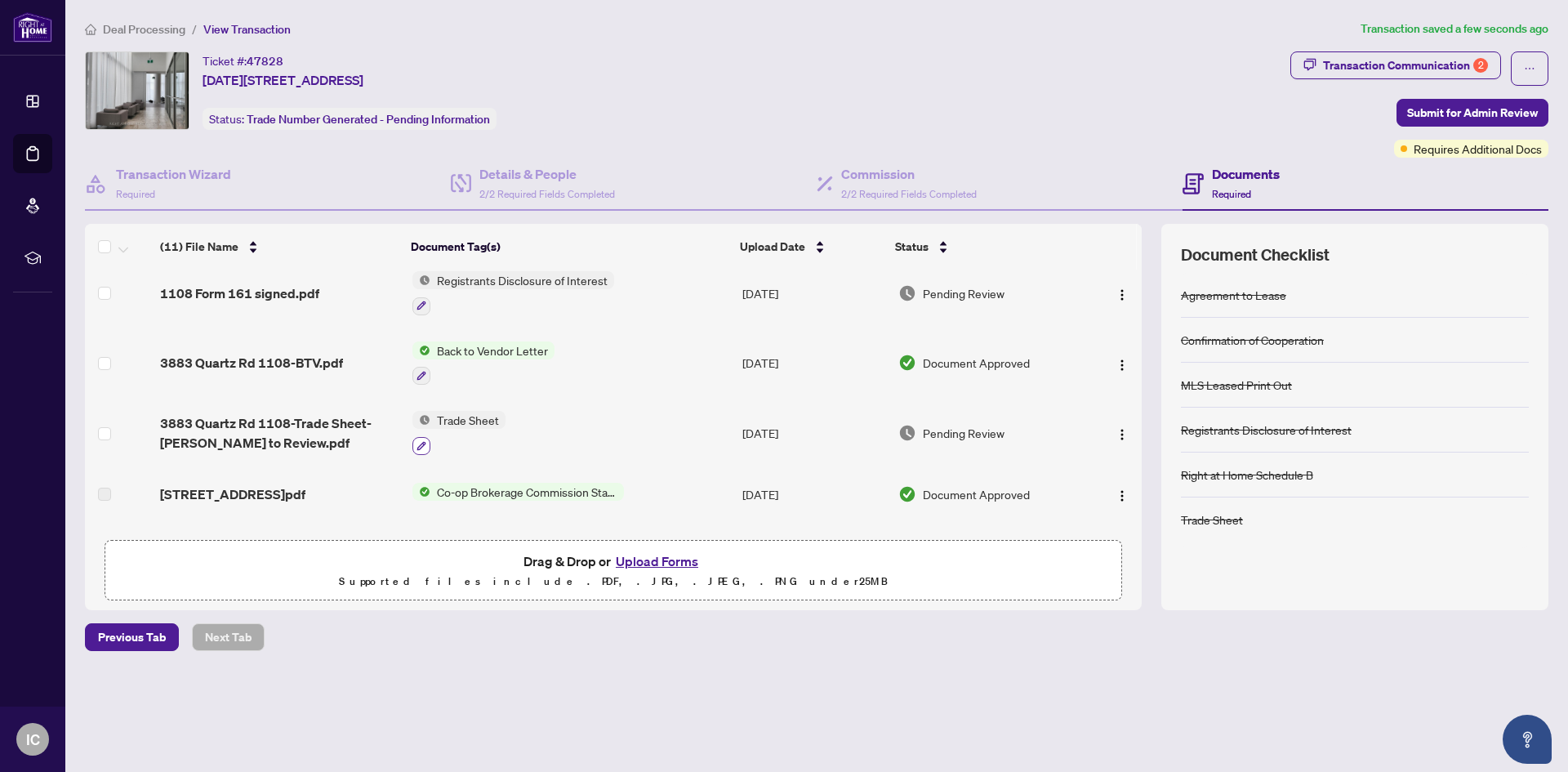
click at [424, 443] on icon "button" at bounding box center [420, 445] width 10 height 10
click at [0, 0] on div "Manage document tags Please browse the list or search to apply tags to: 3883 Qu…" at bounding box center [0, 0] width 0 height 0
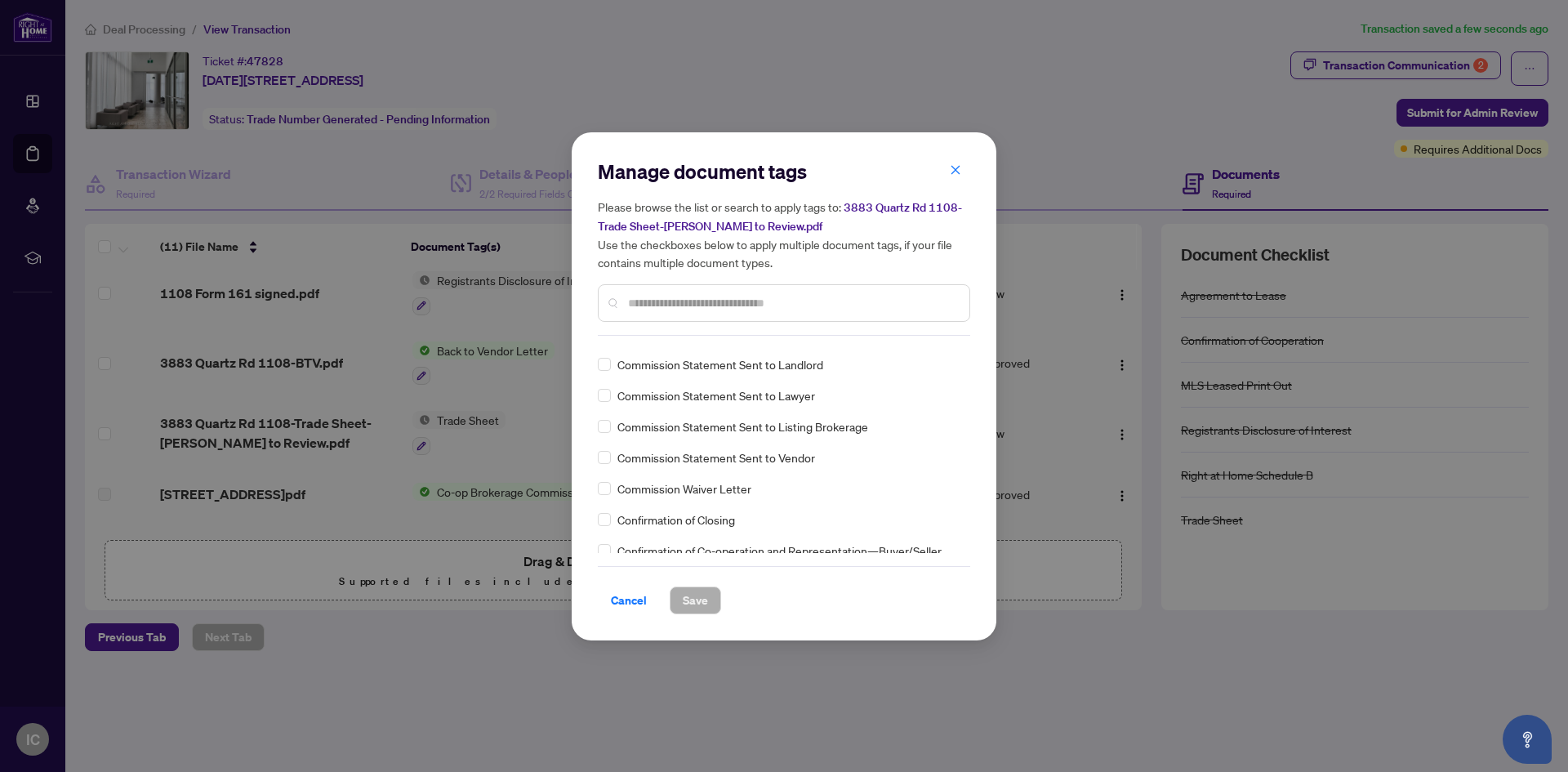
scroll to position [898, 0]
click at [612, 605] on span "Cancel" at bounding box center [628, 600] width 36 height 26
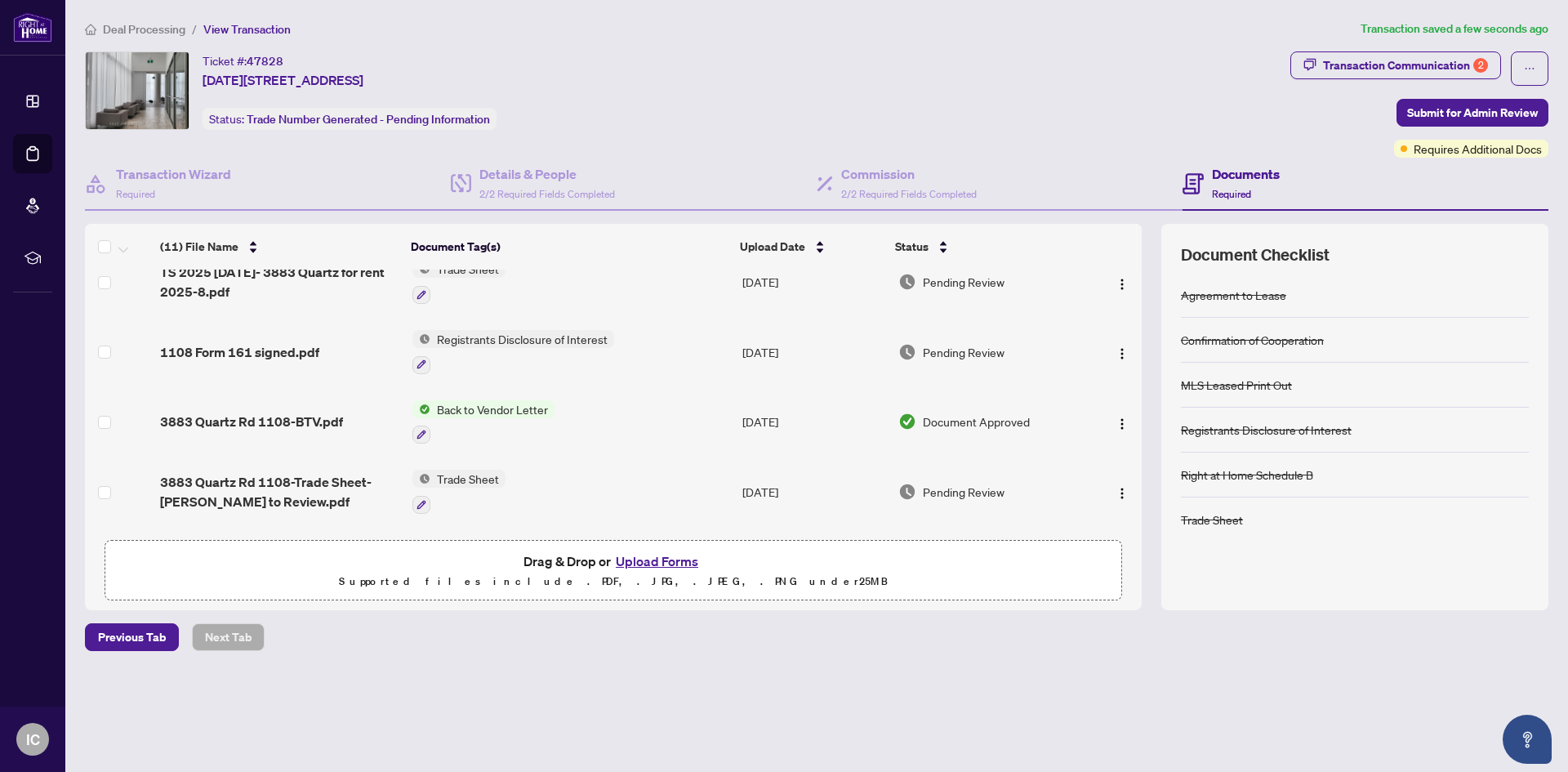
scroll to position [0, 0]
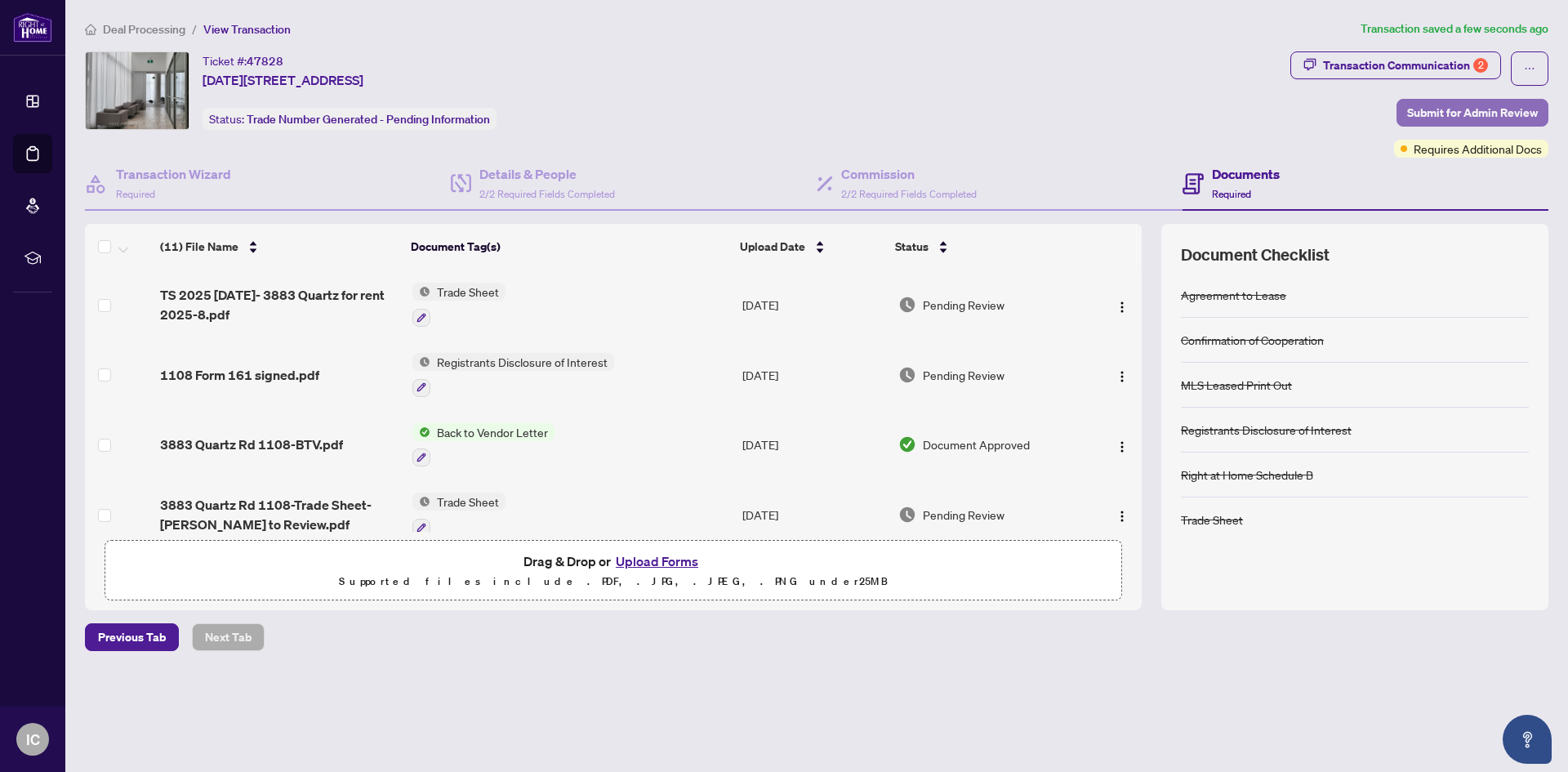
click at [1444, 114] on span "Submit for Admin Review" at bounding box center [1472, 113] width 131 height 26
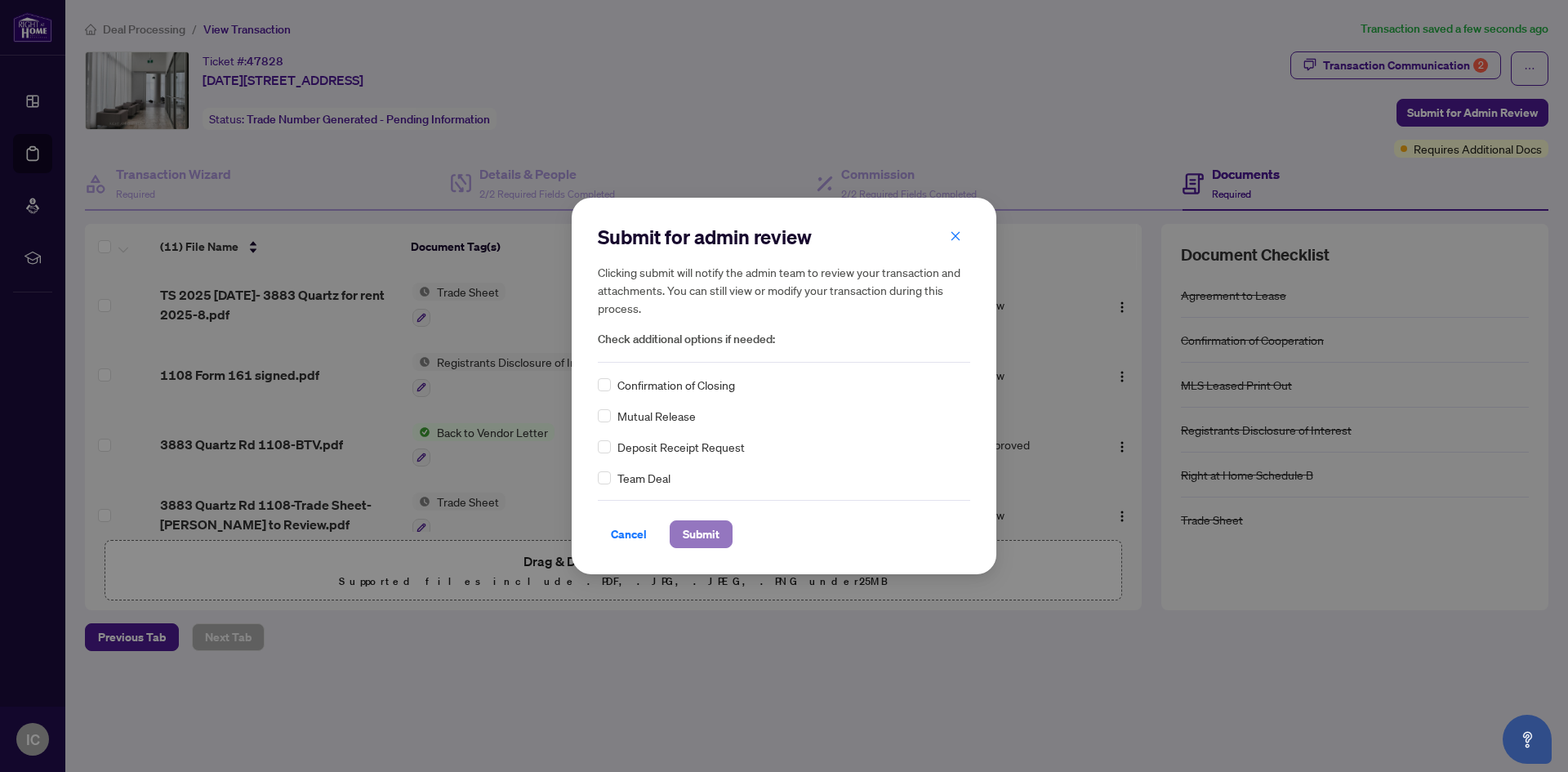
click at [706, 528] on span "Submit" at bounding box center [701, 535] width 37 height 26
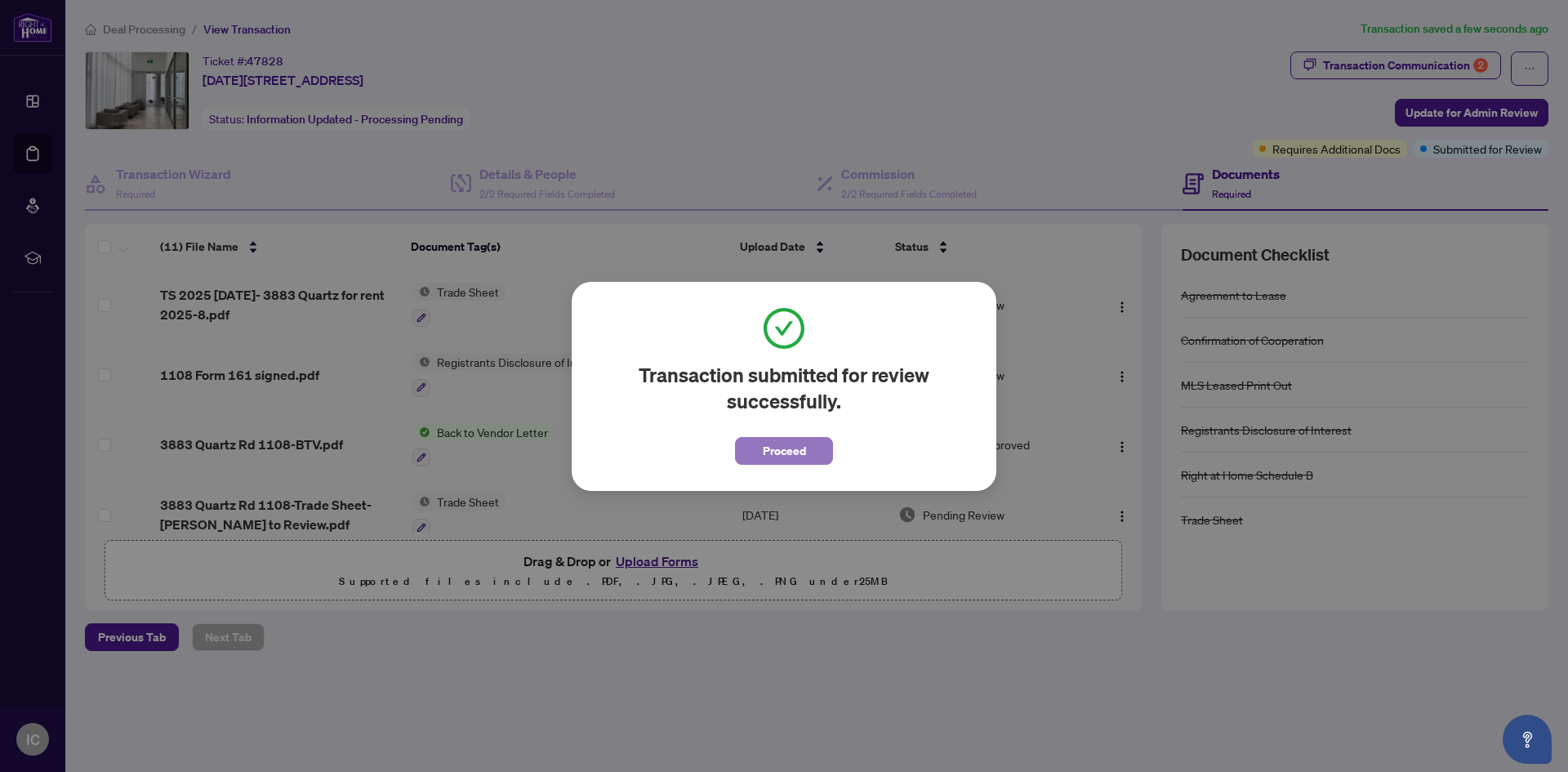
click at [795, 444] on span "Proceed" at bounding box center [784, 451] width 43 height 26
click at [795, 444] on td "[DATE]" at bounding box center [814, 445] width 156 height 70
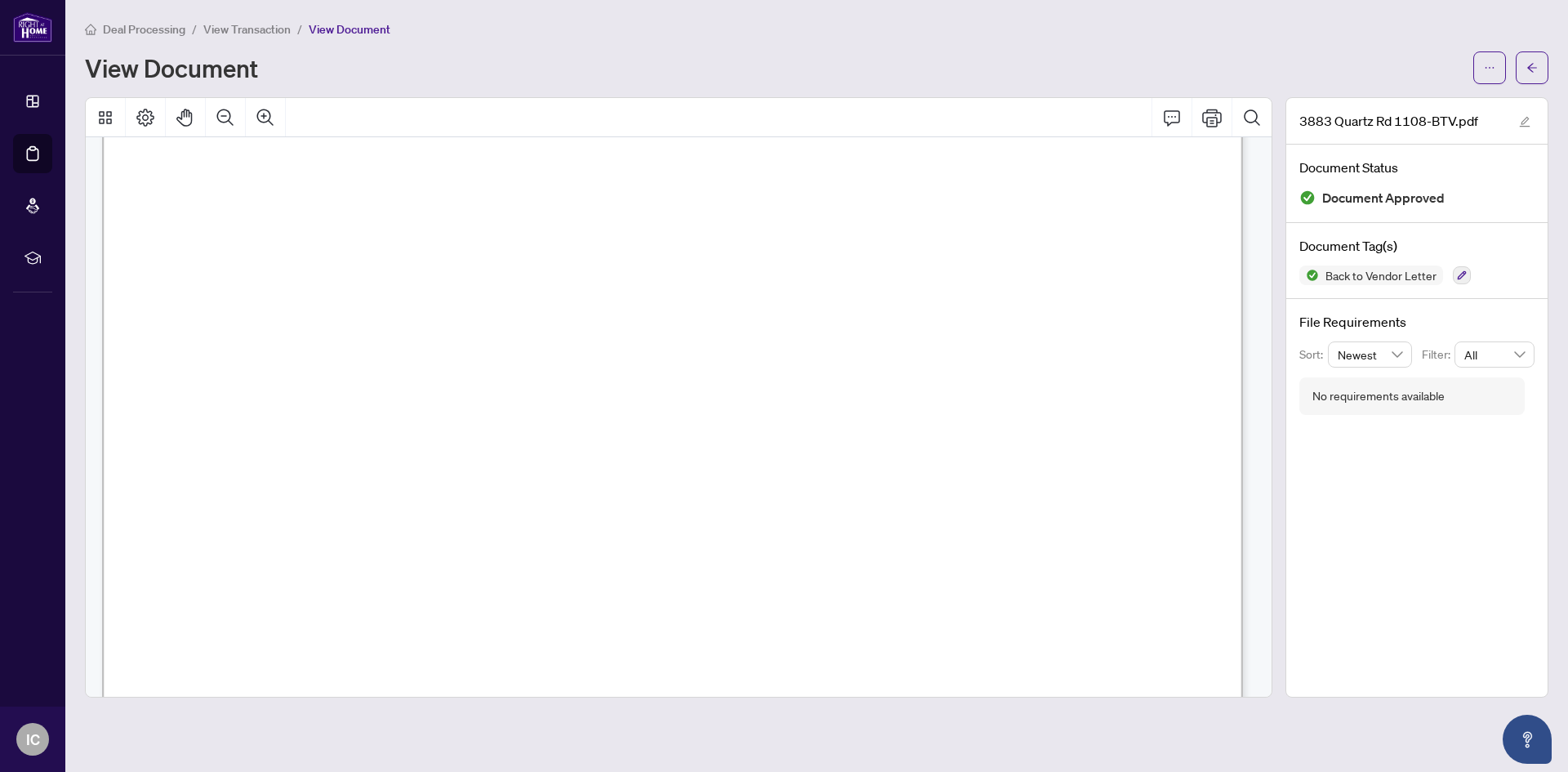
scroll to position [623, 0]
click at [860, 70] on div "View Document" at bounding box center [774, 67] width 1379 height 26
click at [1210, 117] on icon "Print" at bounding box center [1211, 117] width 19 height 18
click at [1533, 64] on icon "arrow-left" at bounding box center [1531, 67] width 10 height 9
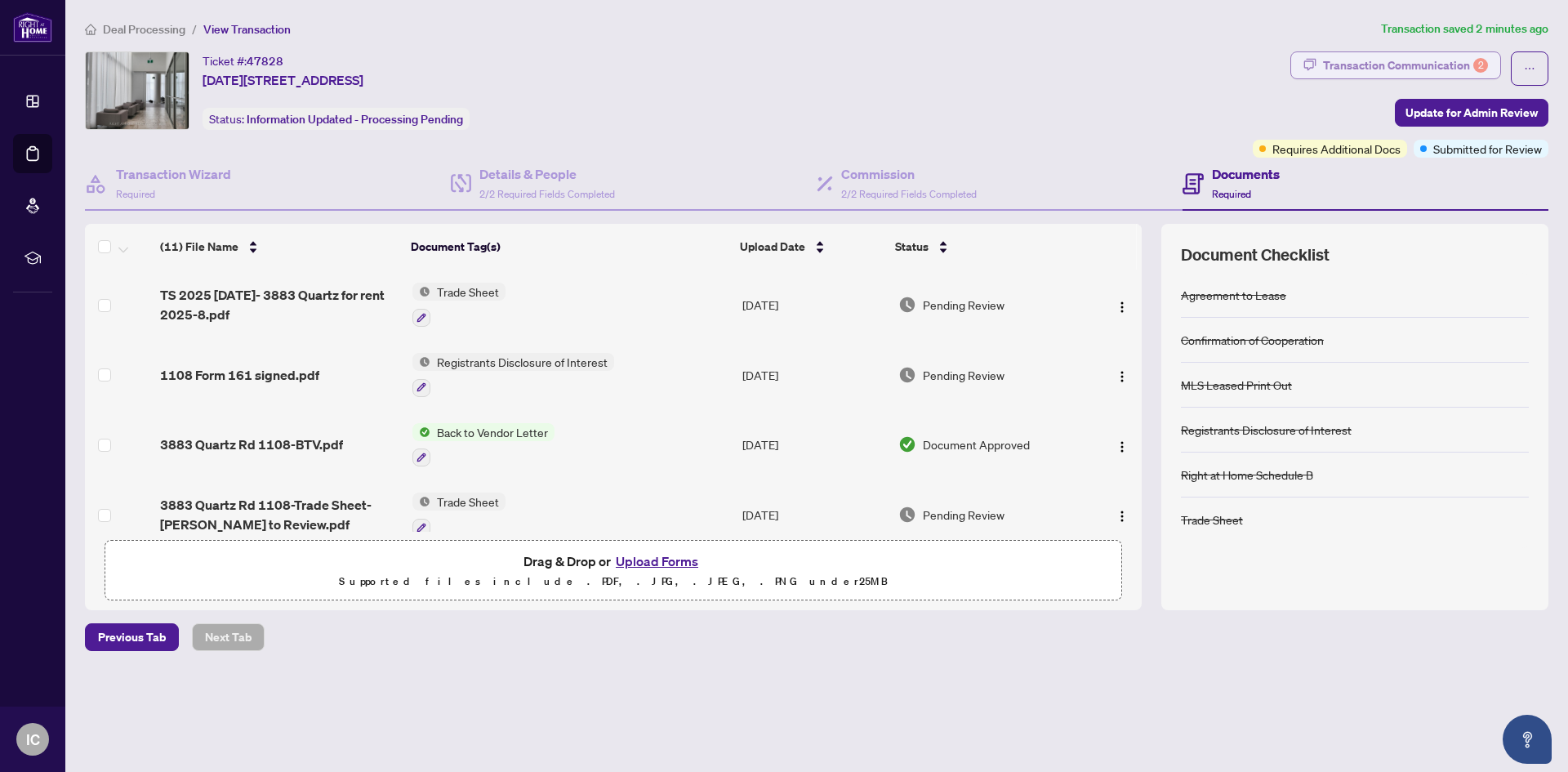
click at [1439, 67] on div "Transaction Communication 2" at bounding box center [1405, 66] width 165 height 26
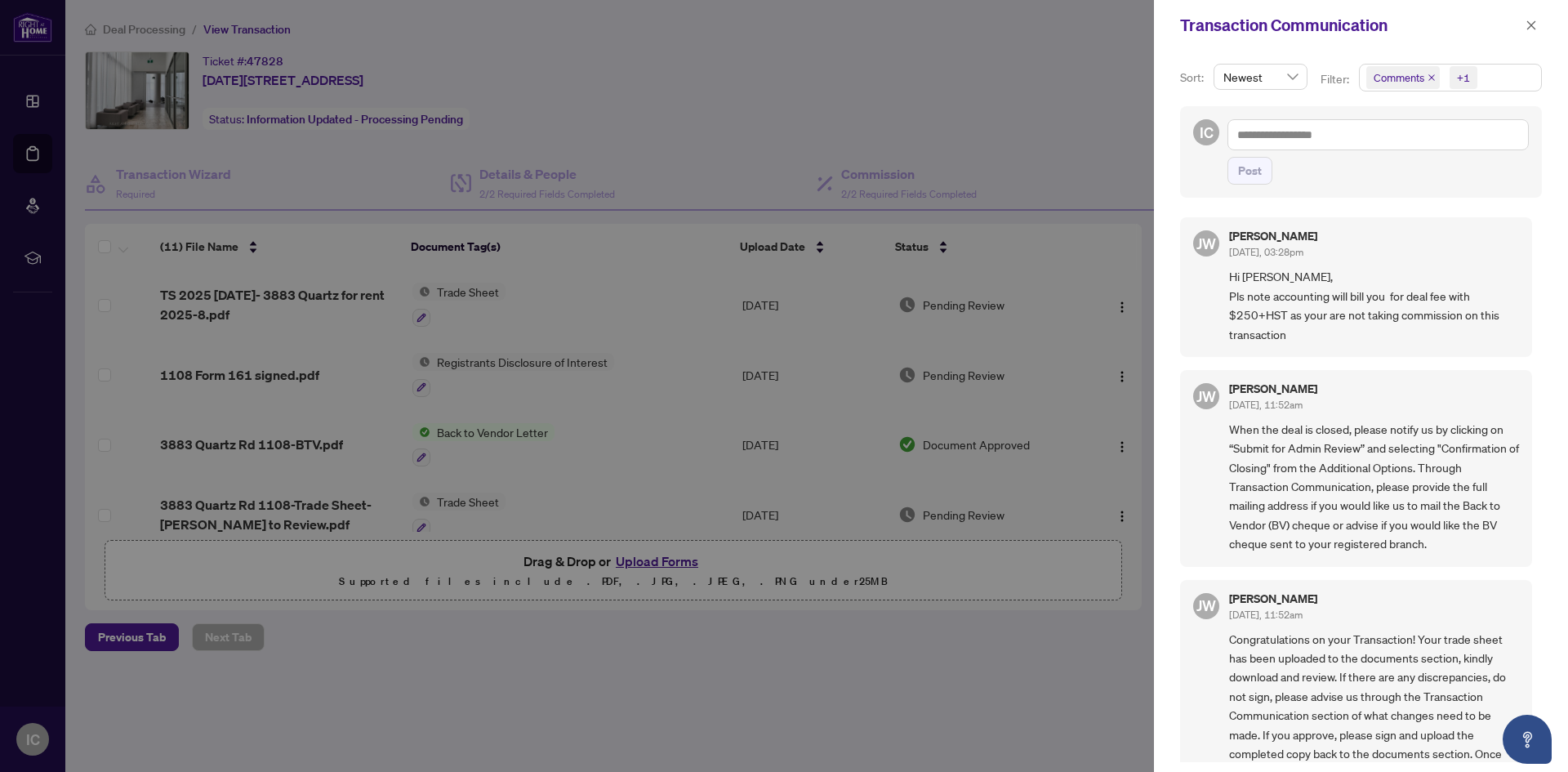
click at [1066, 68] on div at bounding box center [784, 386] width 1568 height 772
click at [1530, 25] on icon "close" at bounding box center [1530, 25] width 11 height 11
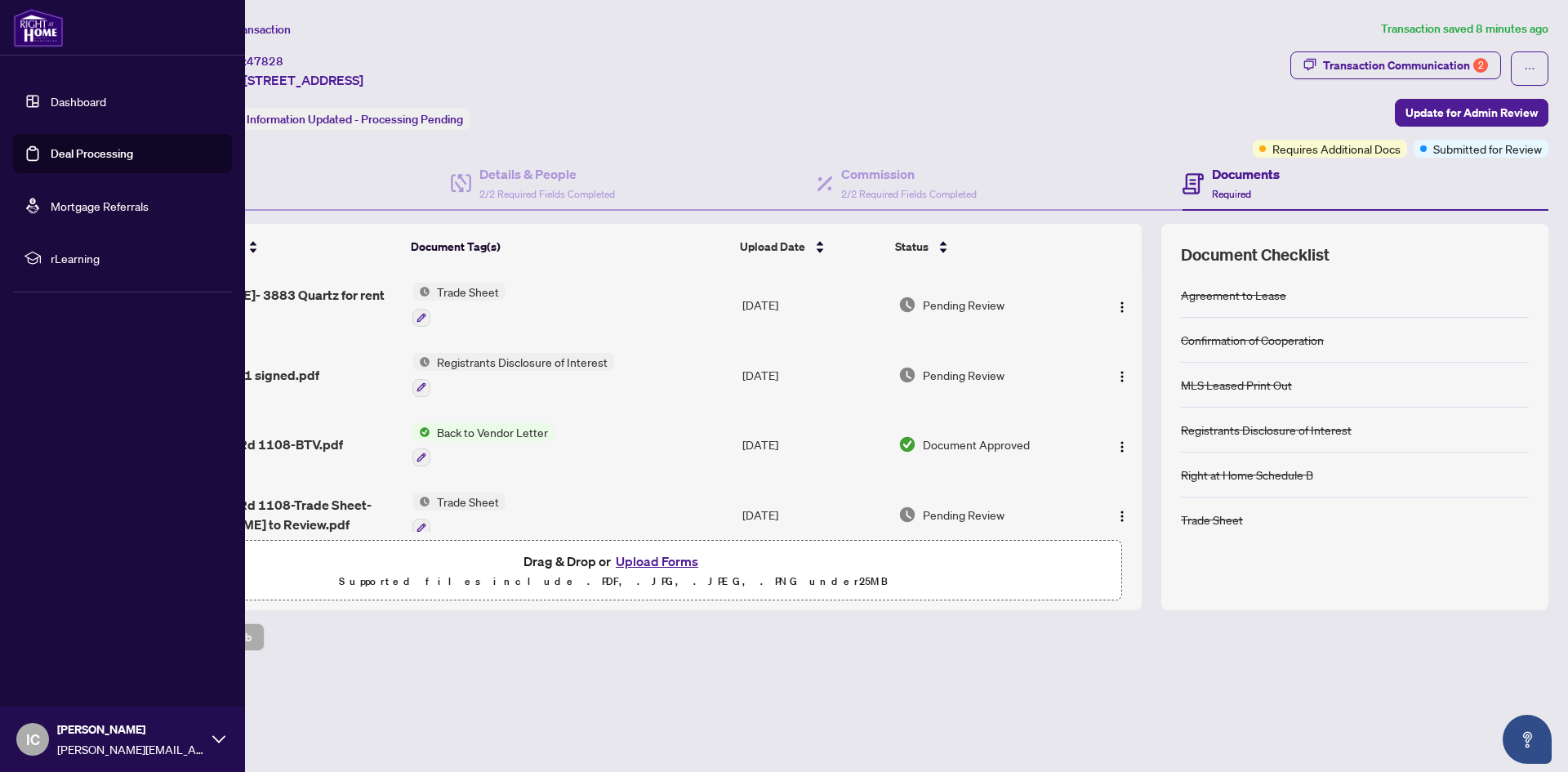
click at [36, 734] on span "IC" at bounding box center [33, 740] width 14 height 23
click at [68, 645] on span "Logout" at bounding box center [66, 642] width 37 height 26
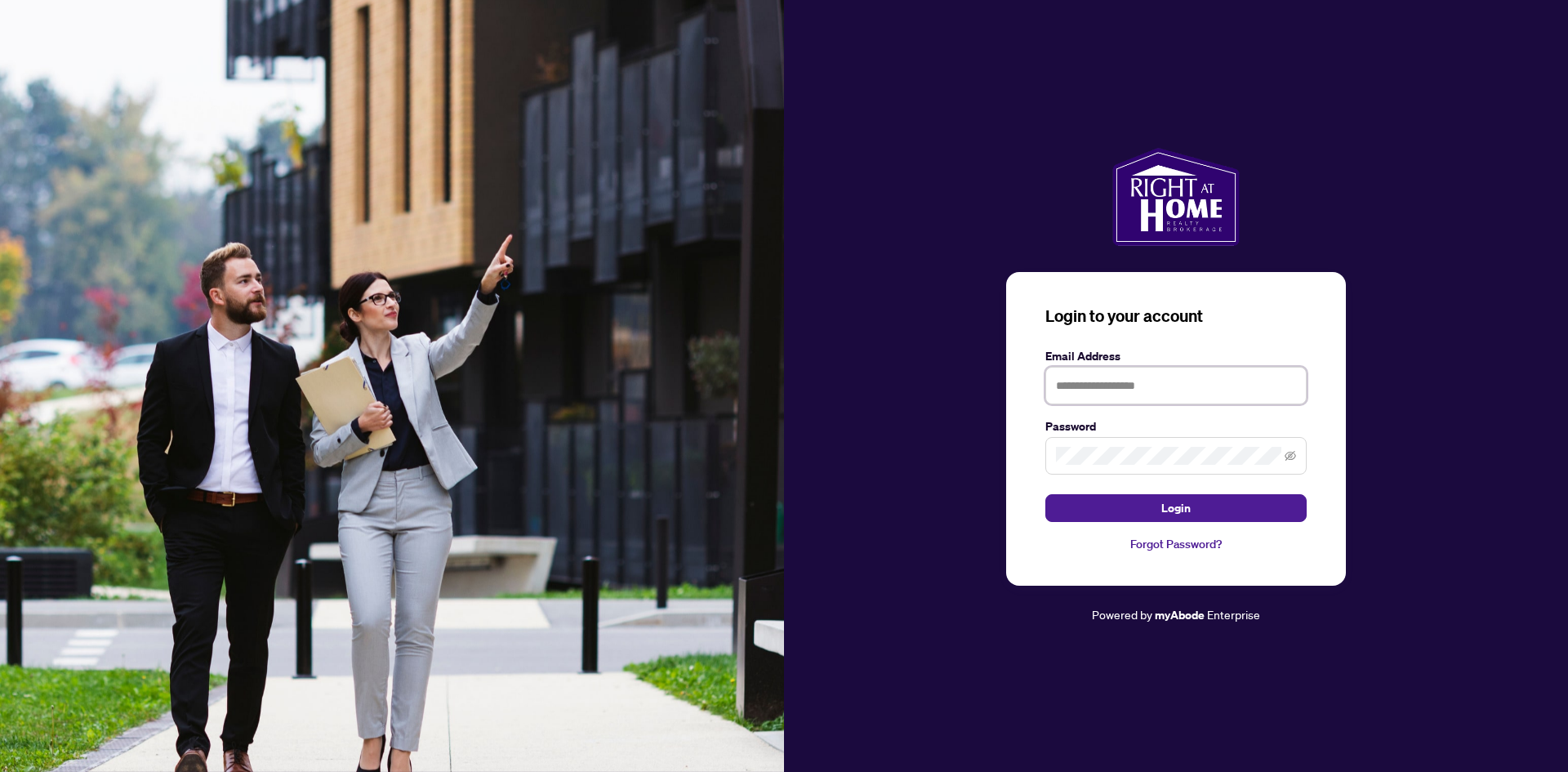
type input "**********"
